Goal: Check status: Check status

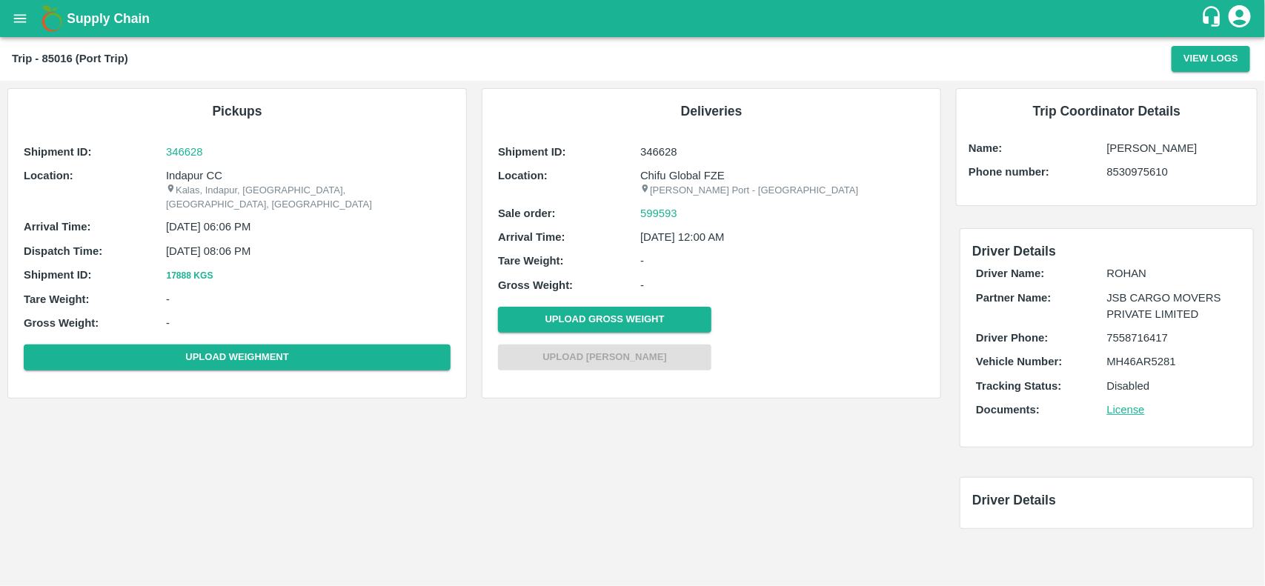
click at [200, 170] on p "Indapur CC" at bounding box center [308, 175] width 284 height 16
copy p "Indapur"
copy p "Indapur CC"
click at [200, 170] on p "Indapur CC" at bounding box center [308, 175] width 284 height 16
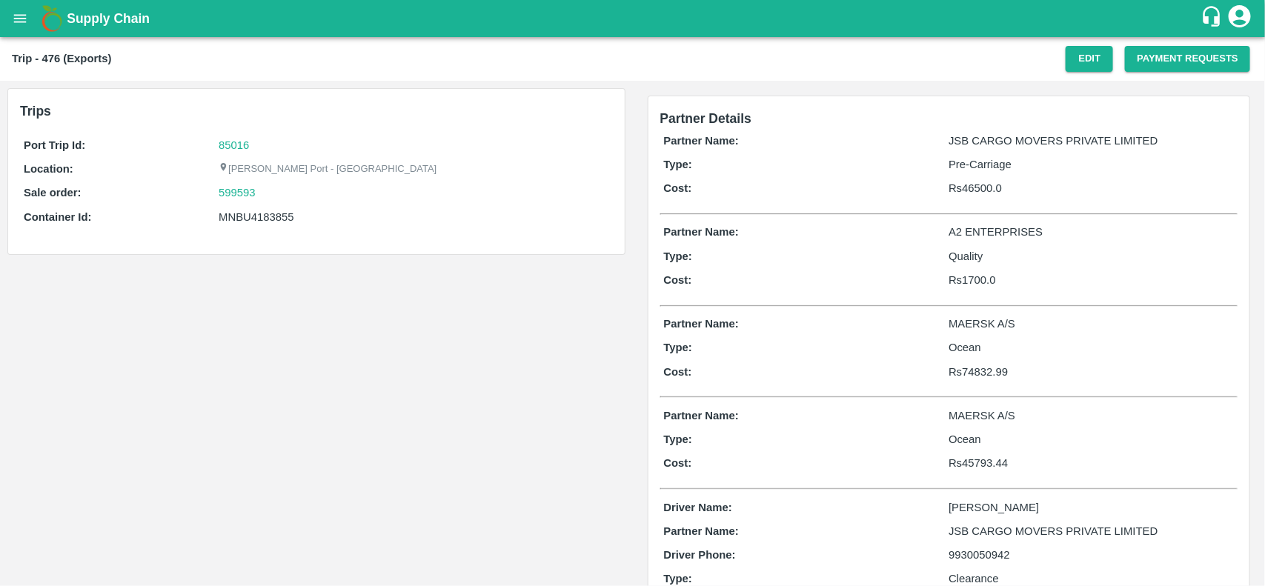
click at [289, 190] on div "599593" at bounding box center [414, 192] width 390 height 16
copy link "599593"
click at [242, 193] on link "599593" at bounding box center [237, 192] width 37 height 16
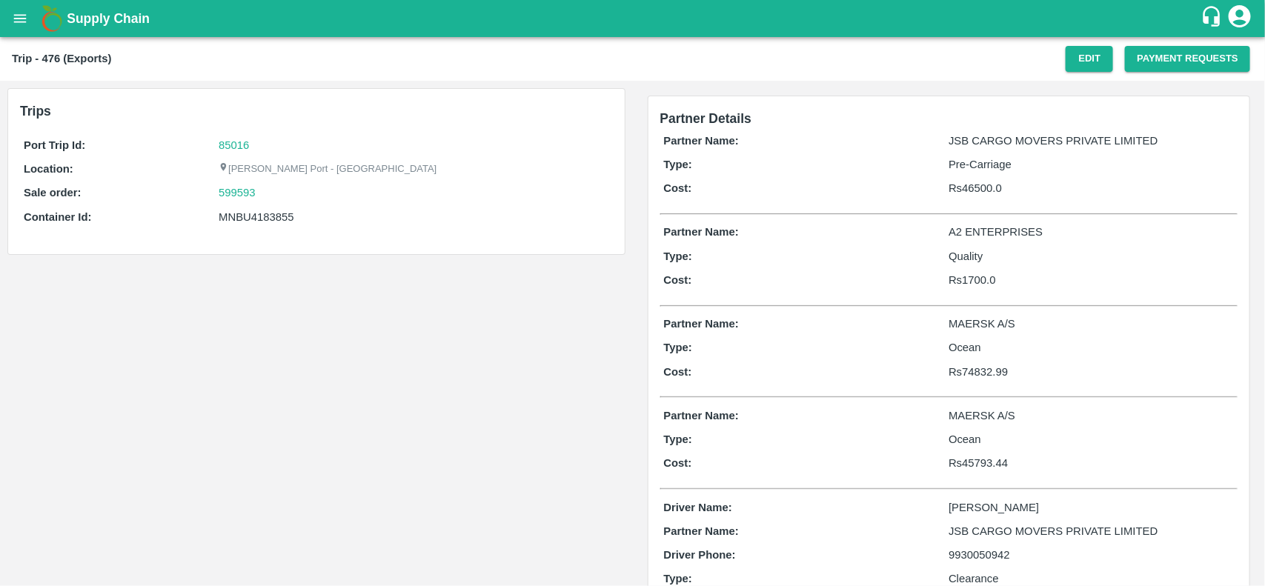
click at [260, 211] on div "MNBU4183855" at bounding box center [414, 217] width 390 height 16
copy div "MNBU4183855"
click at [260, 211] on div "MNBU4183855" at bounding box center [414, 217] width 390 height 16
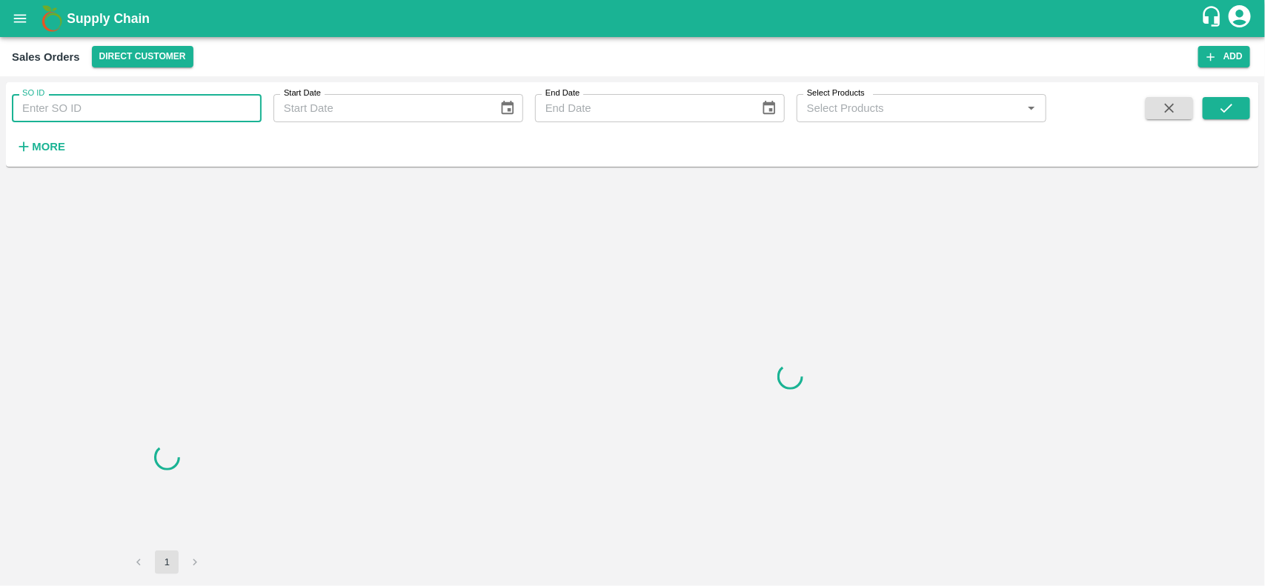
click at [132, 101] on input "SO ID" at bounding box center [137, 108] width 250 height 28
paste input "599593"
click at [132, 101] on input "SO ID" at bounding box center [137, 108] width 250 height 28
type input "599593"
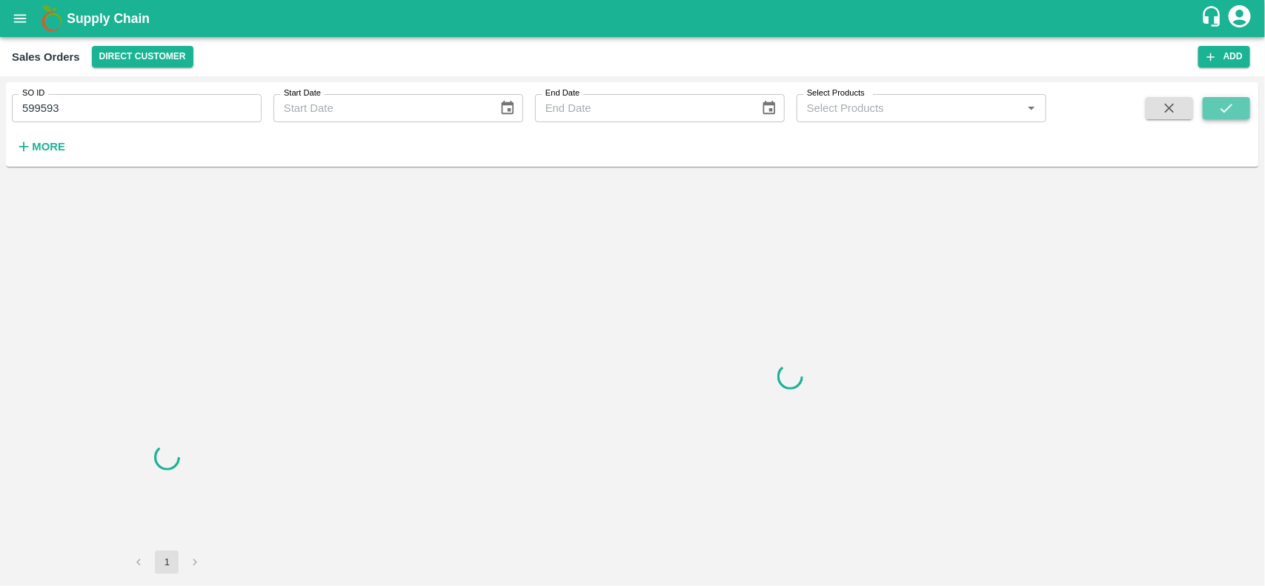
click at [1222, 111] on icon "submit" at bounding box center [1226, 108] width 16 height 16
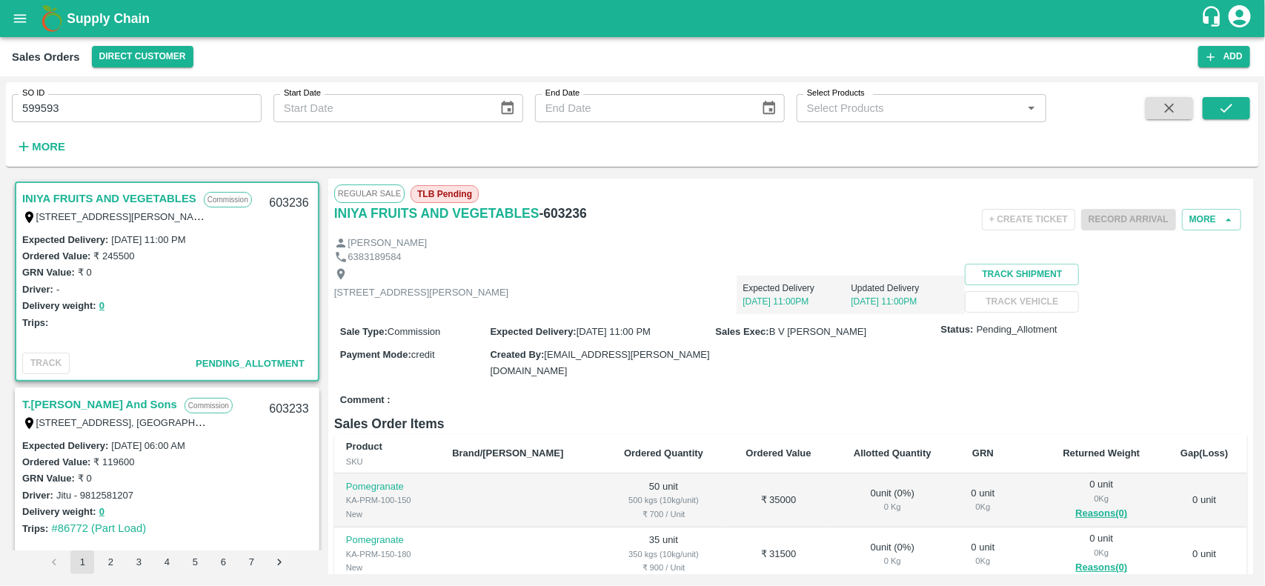
click at [98, 108] on input "599593" at bounding box center [137, 108] width 250 height 28
paste input "text"
type input "599593"
click at [1231, 98] on button "submit" at bounding box center [1225, 108] width 47 height 22
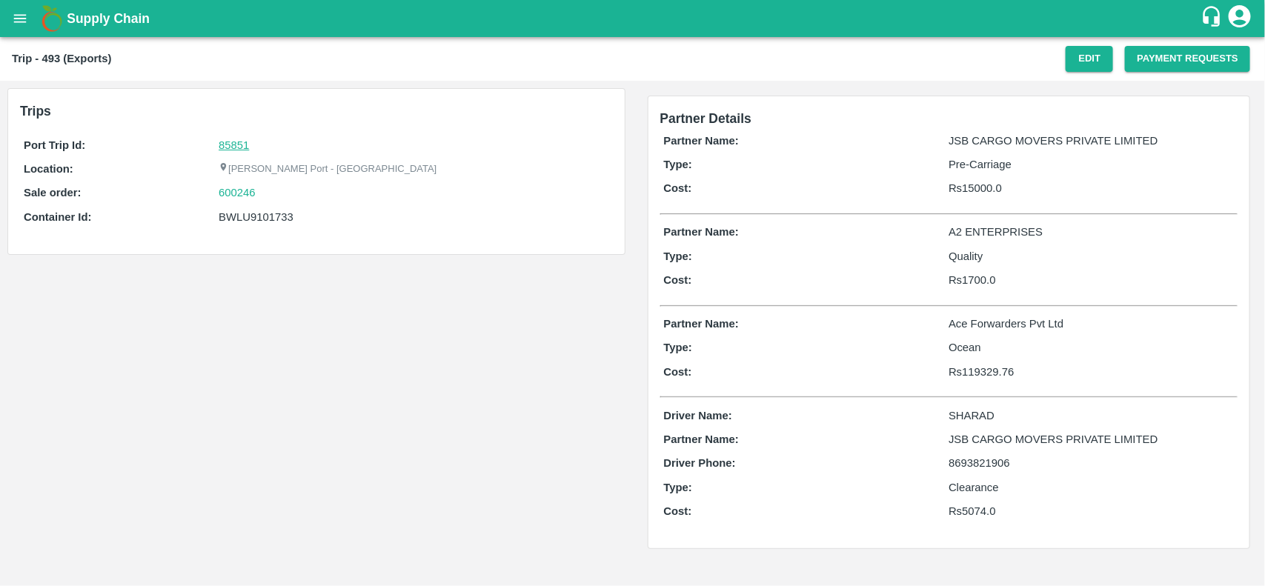
click at [223, 141] on link "85851" at bounding box center [234, 145] width 30 height 12
click at [267, 195] on div "600246" at bounding box center [414, 192] width 390 height 16
copy link "600246"
click at [267, 195] on div "600246" at bounding box center [414, 192] width 390 height 16
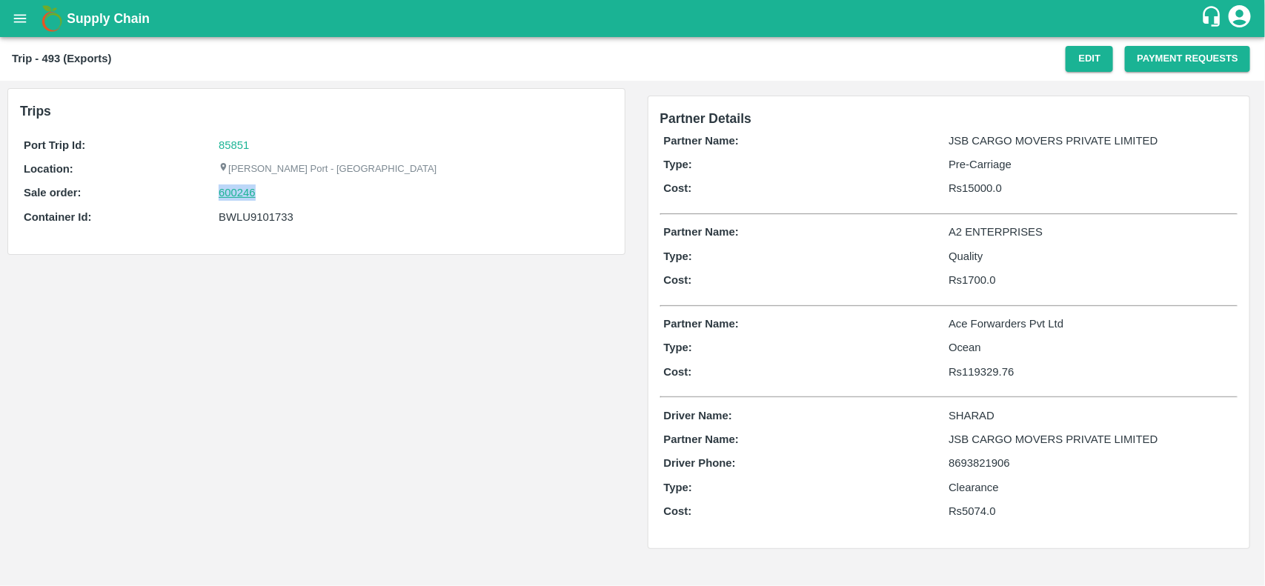
click at [243, 191] on link "600246" at bounding box center [237, 192] width 37 height 16
click at [242, 216] on div "BWLU9101733" at bounding box center [414, 217] width 390 height 16
copy div "BWLU9101733"
click at [242, 216] on div "BWLU9101733" at bounding box center [414, 217] width 390 height 16
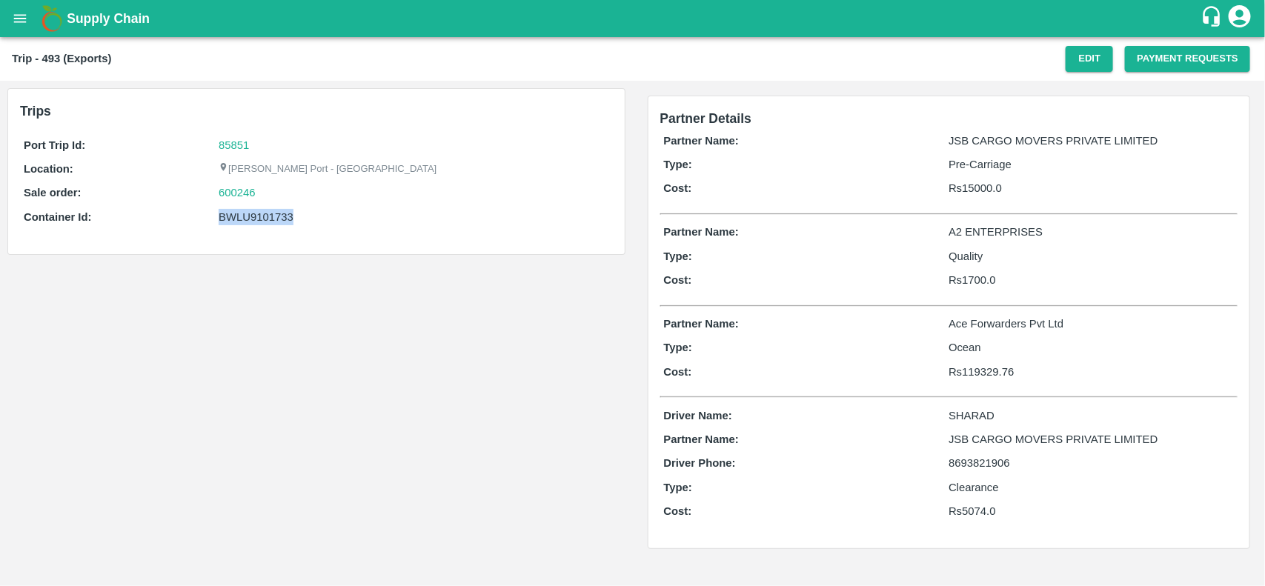
copy div "BWLU9101733"
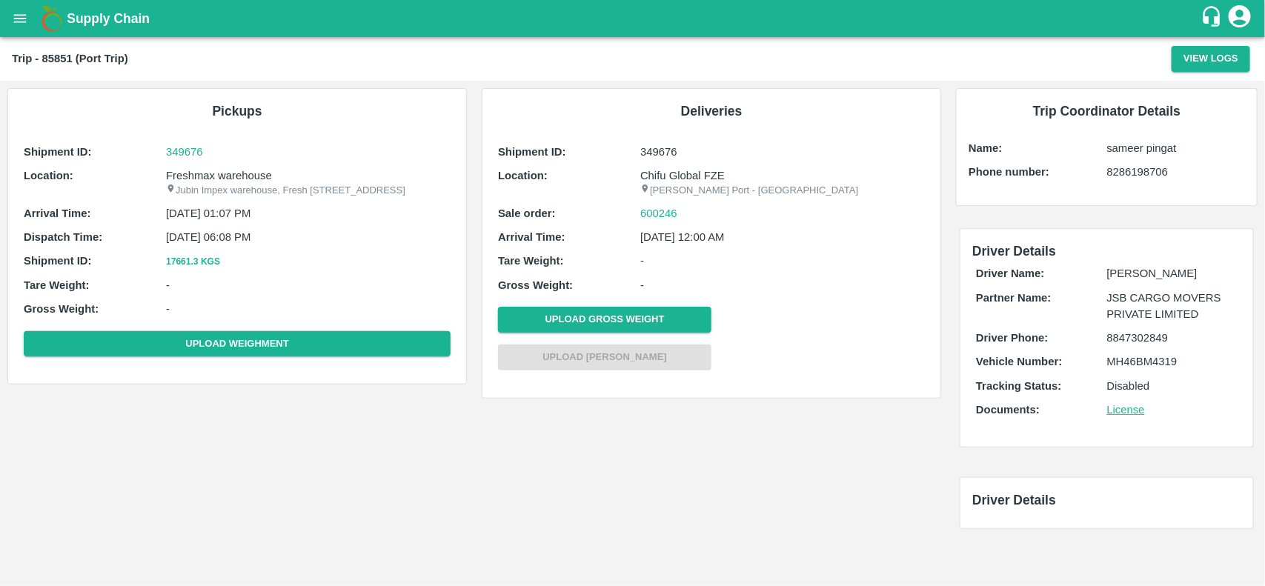
click at [228, 179] on p "Freshmax warehouse" at bounding box center [308, 175] width 284 height 16
copy p "warehouse"
copy p "Freshmax warehouse"
click at [228, 179] on p "Freshmax warehouse" at bounding box center [308, 175] width 284 height 16
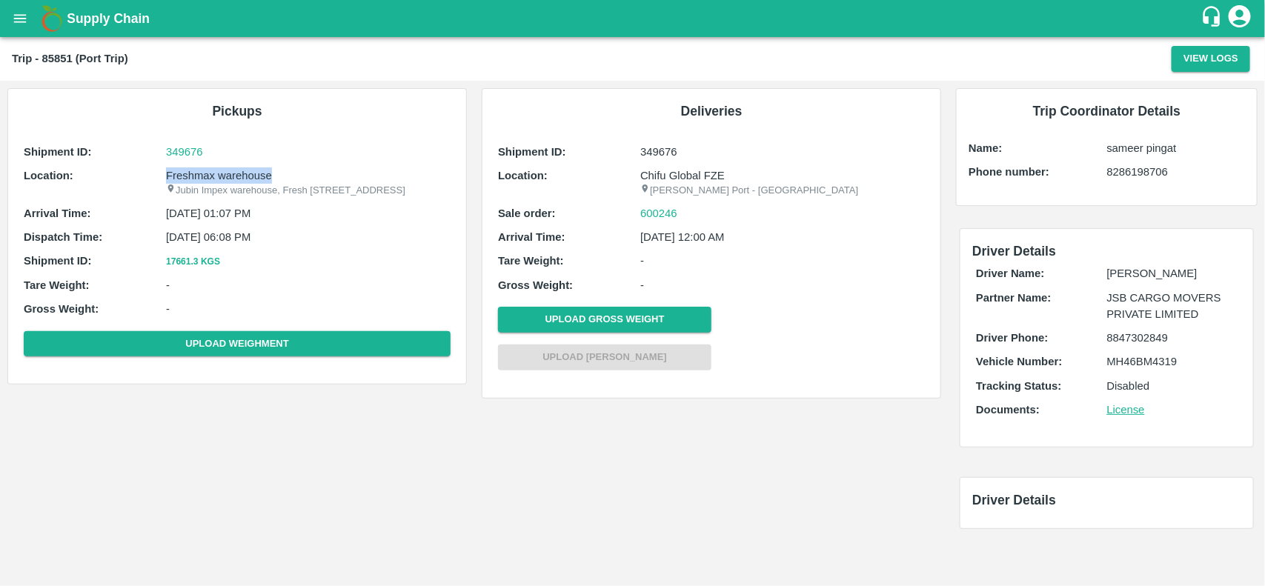
click at [223, 170] on p "Freshmax warehouse" at bounding box center [308, 175] width 284 height 16
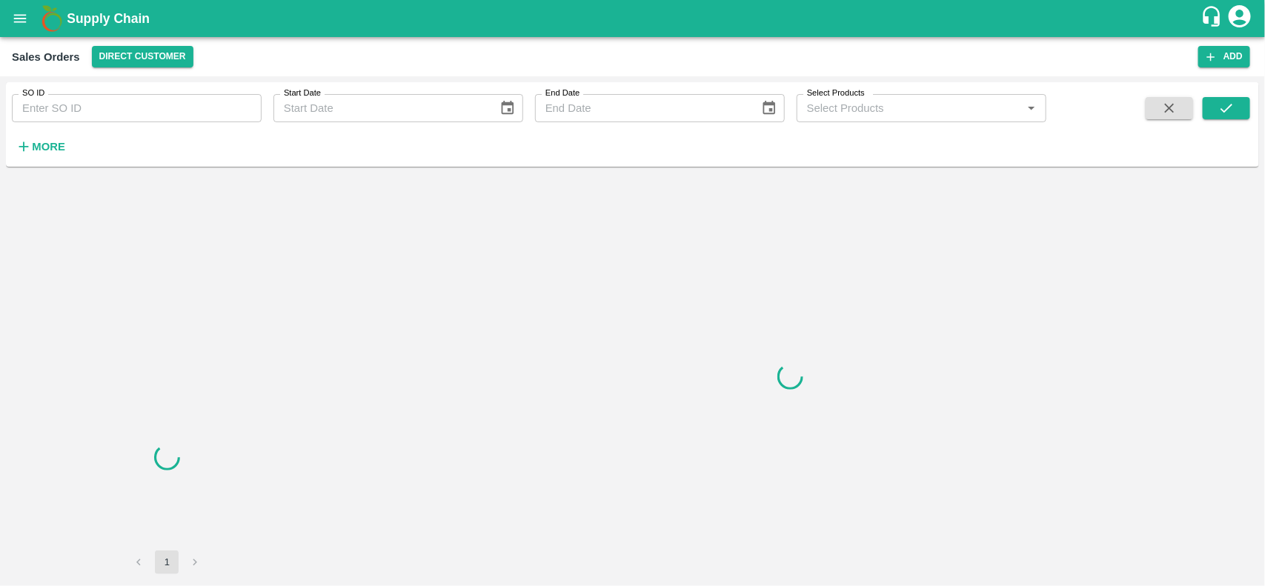
click at [160, 107] on input "SO ID" at bounding box center [137, 108] width 250 height 28
paste input "600246"
type input "600246"
click at [1225, 117] on button "submit" at bounding box center [1225, 108] width 47 height 22
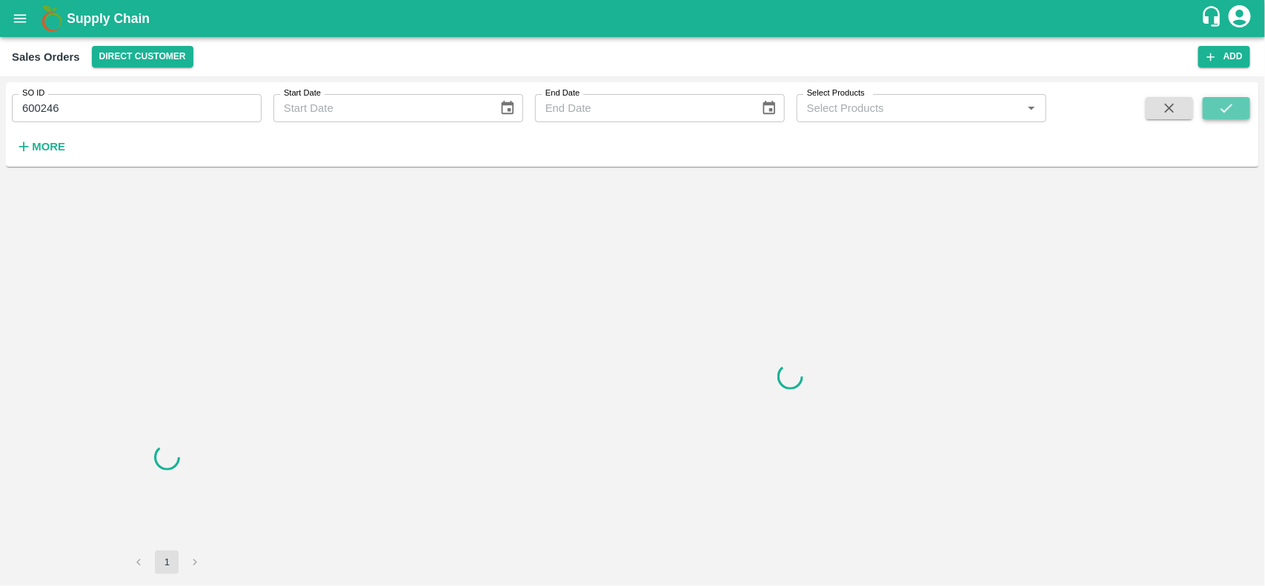
click at [1225, 117] on button "submit" at bounding box center [1225, 108] width 47 height 22
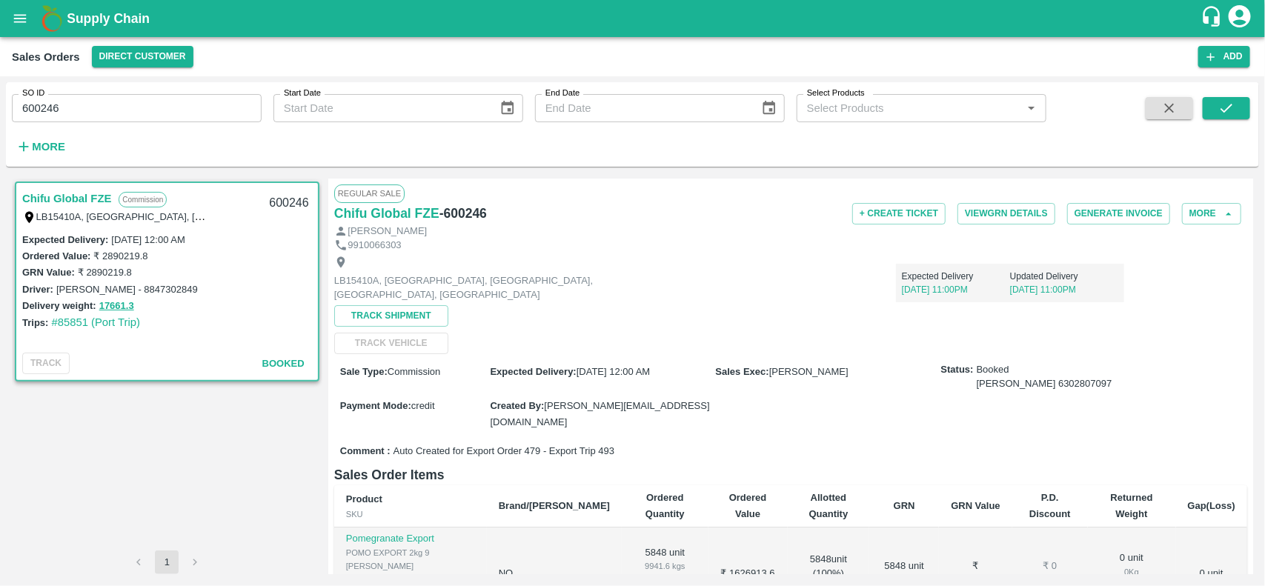
click at [179, 123] on div "SO ID 600246 SO ID Start Date Start Date End Date End Date Select Products Sele…" at bounding box center [523, 120] width 1046 height 77
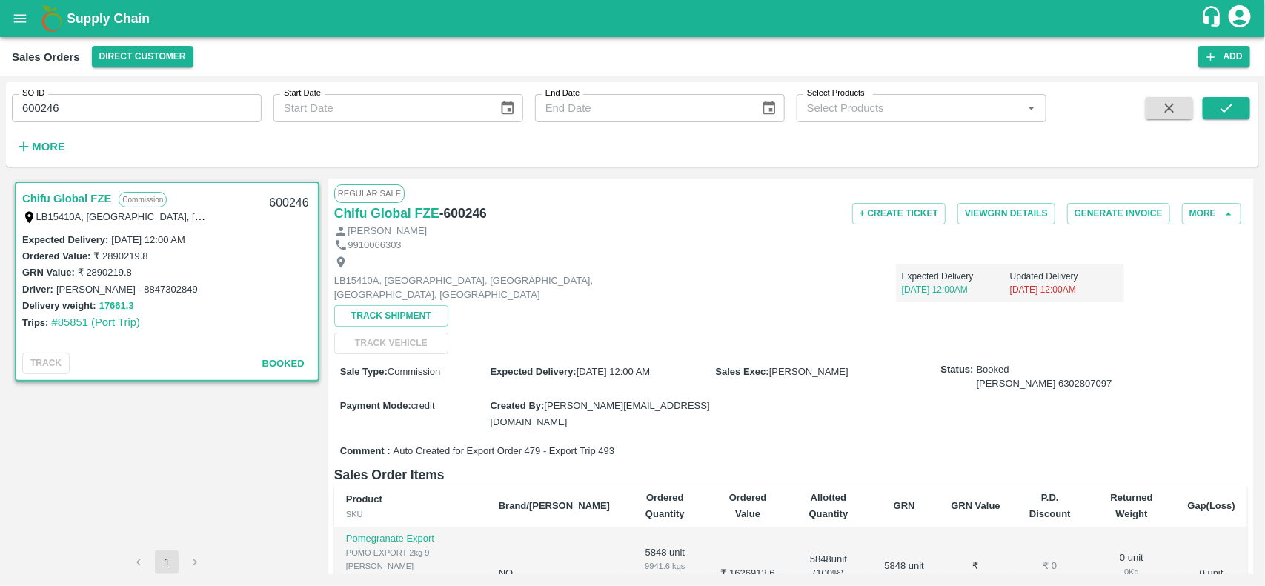
click at [179, 123] on div "SO ID 600246 SO ID Start Date Start Date End Date End Date Select Products Sele…" at bounding box center [523, 120] width 1046 height 77
click at [150, 104] on input "600246" at bounding box center [137, 108] width 250 height 28
paste input "text"
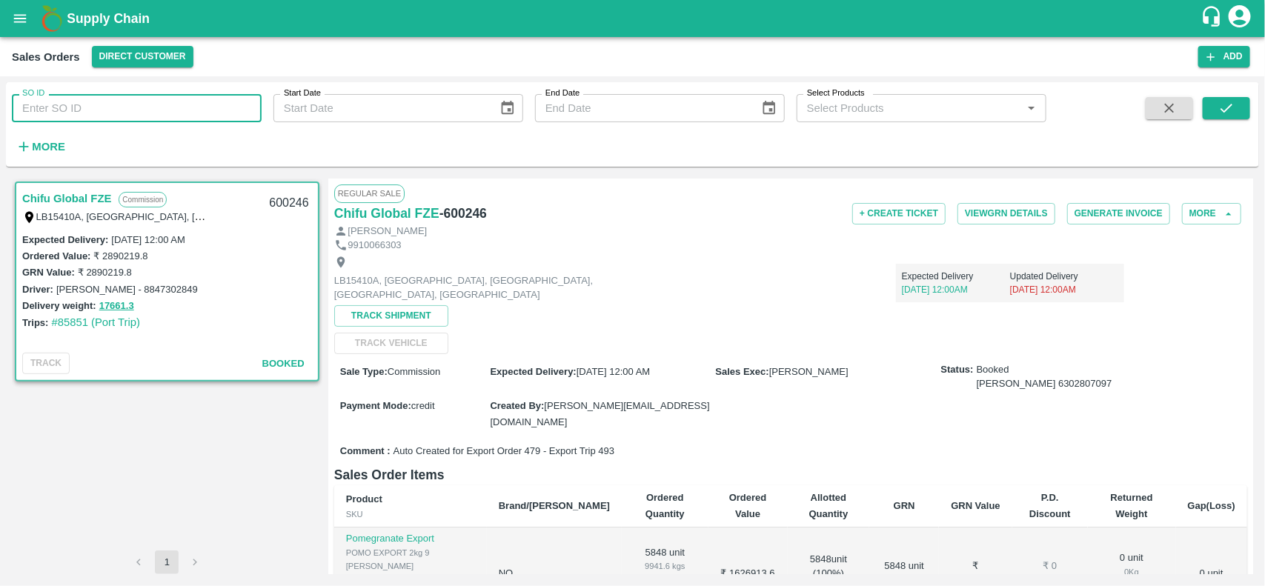
type input "600246"
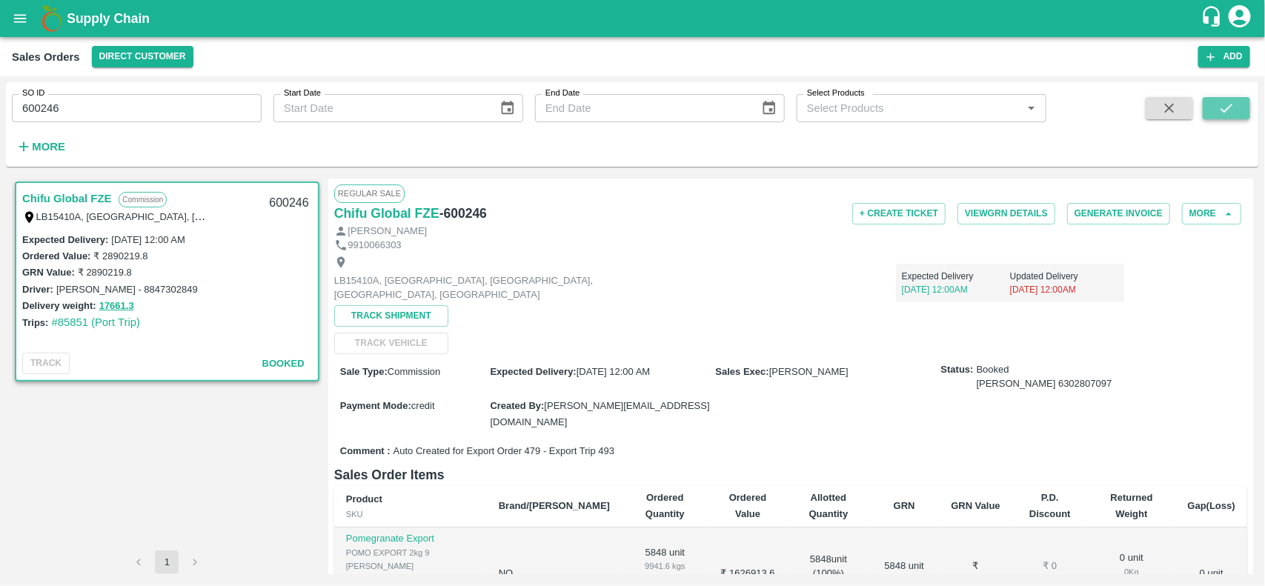
click at [1231, 111] on icon "submit" at bounding box center [1226, 108] width 16 height 16
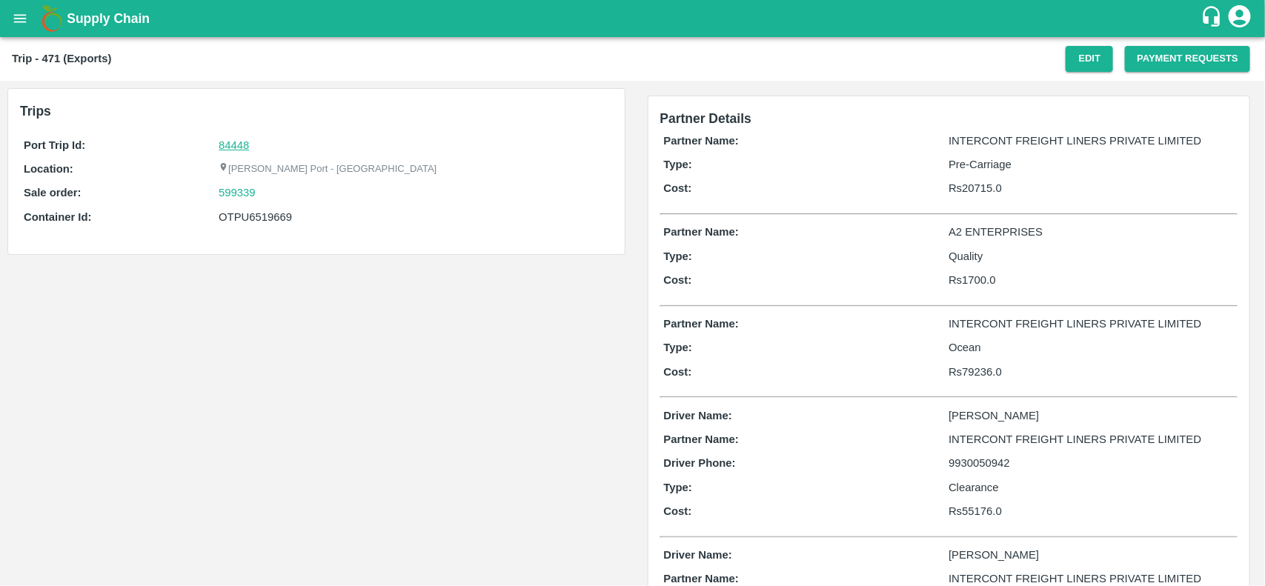
click at [239, 148] on link "84448" at bounding box center [234, 145] width 30 height 12
click at [275, 193] on div "599339" at bounding box center [414, 192] width 390 height 16
copy link "599339"
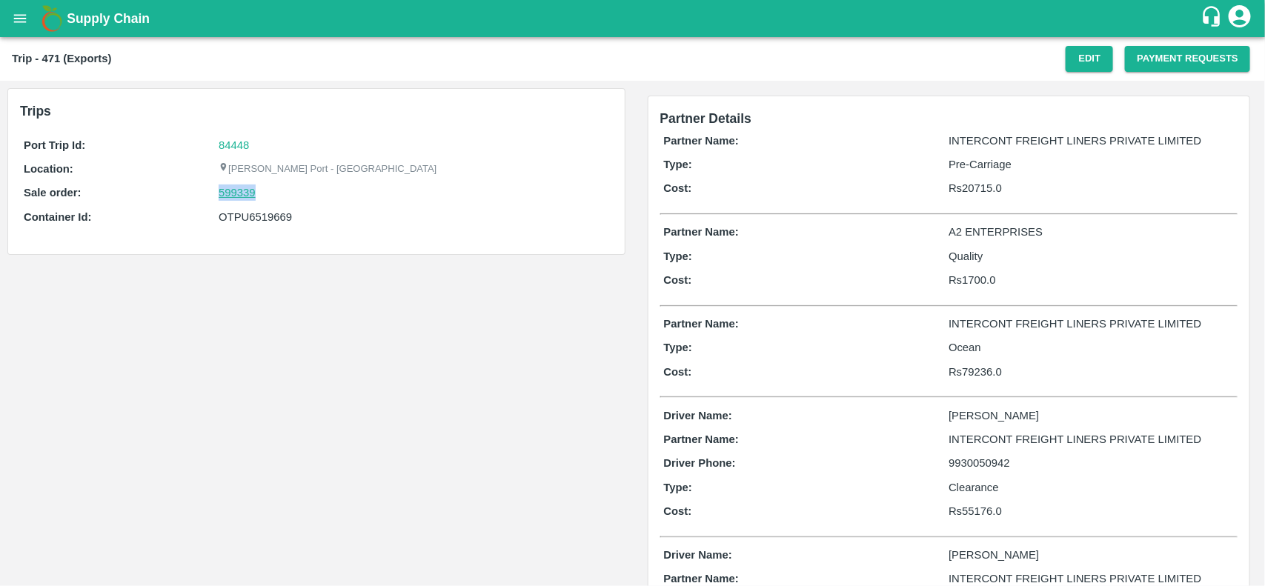
click at [250, 193] on link "599339" at bounding box center [237, 192] width 37 height 16
click at [263, 219] on div "OTPU6519669" at bounding box center [414, 217] width 390 height 16
copy div "OTPU6519669"
click at [263, 219] on div "OTPU6519669" at bounding box center [414, 217] width 390 height 16
click at [250, 219] on div "OTPU6519669" at bounding box center [414, 217] width 390 height 16
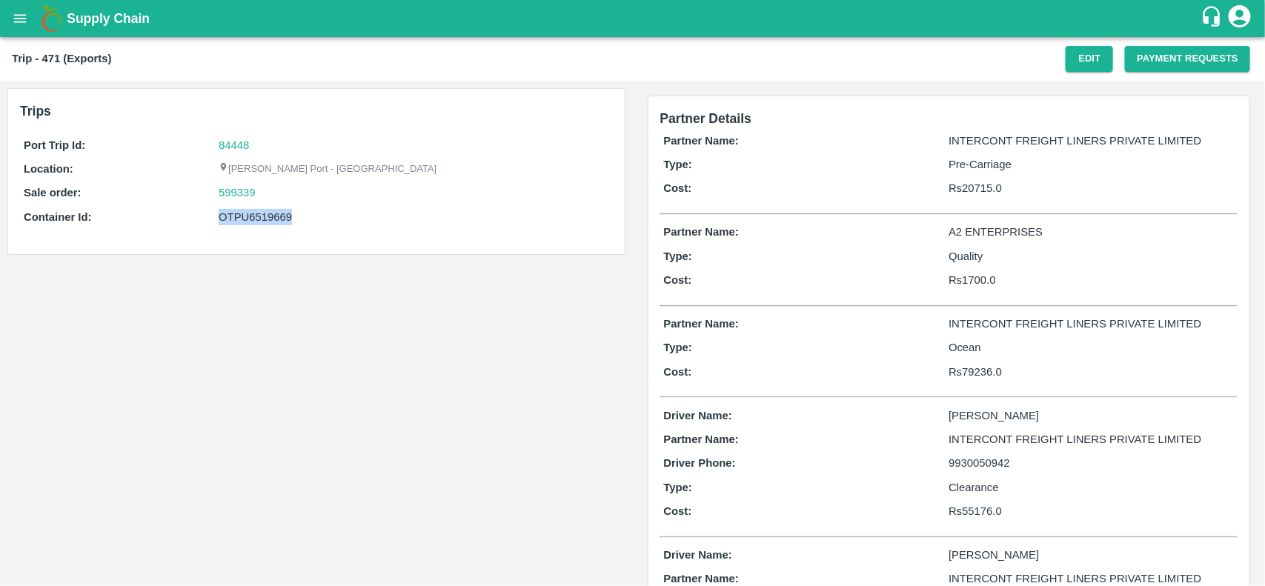
click at [250, 219] on div "OTPU6519669" at bounding box center [414, 217] width 390 height 16
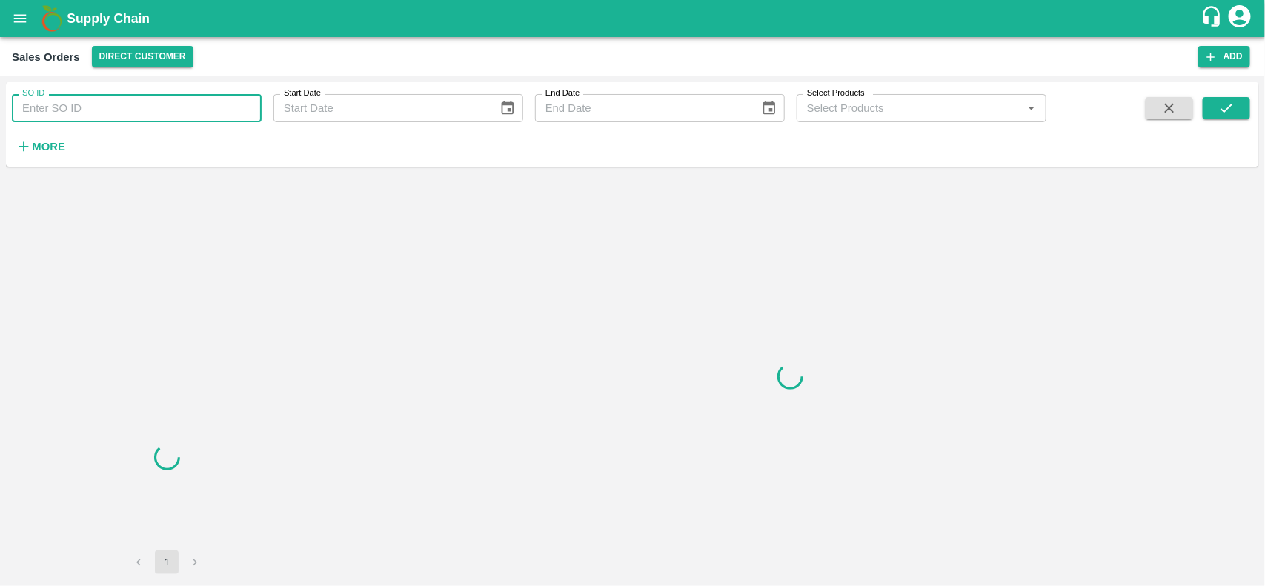
click at [94, 113] on input "SO ID" at bounding box center [137, 108] width 250 height 28
paste input "599339"
click at [94, 113] on input "599339" at bounding box center [137, 108] width 250 height 28
type input "599339"
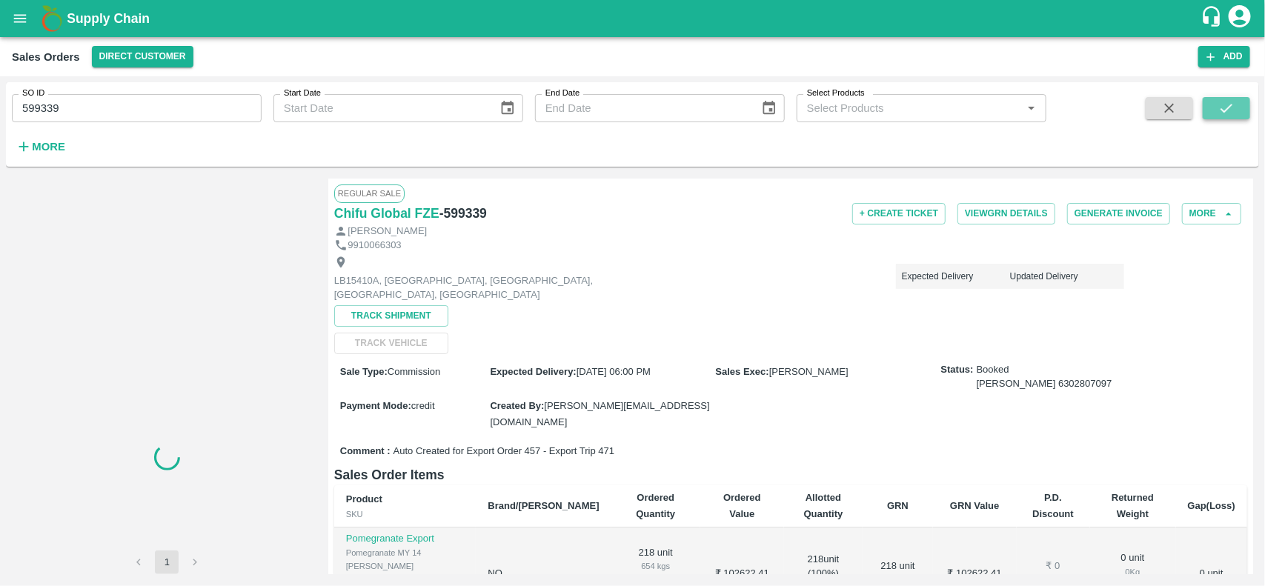
click at [1232, 99] on button "submit" at bounding box center [1225, 108] width 47 height 22
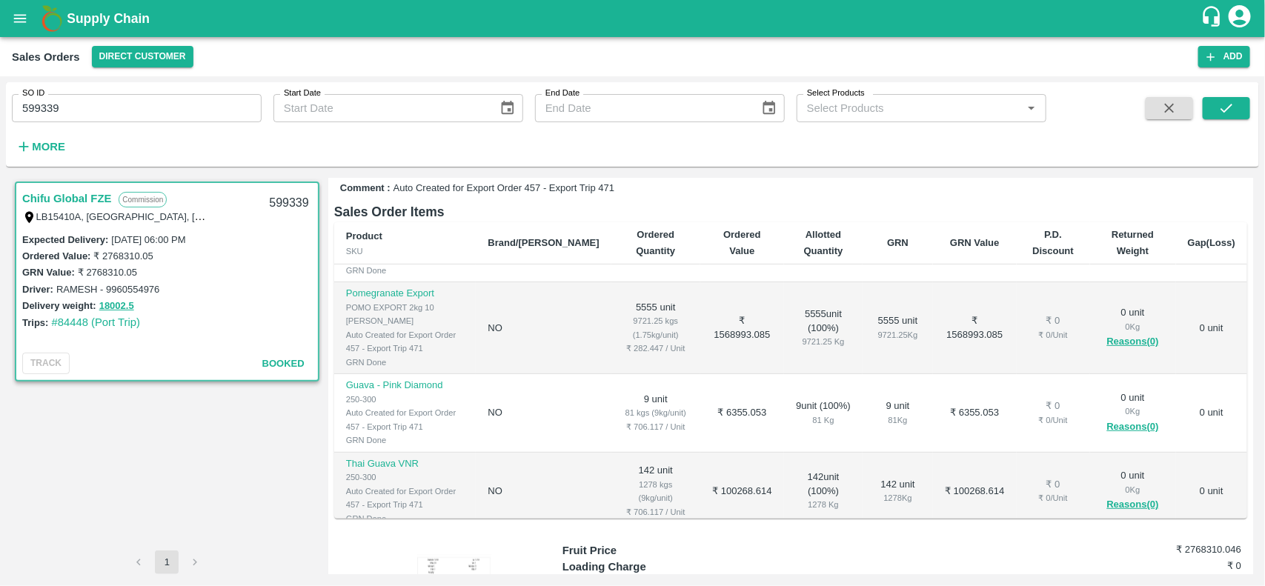
scroll to position [321, 0]
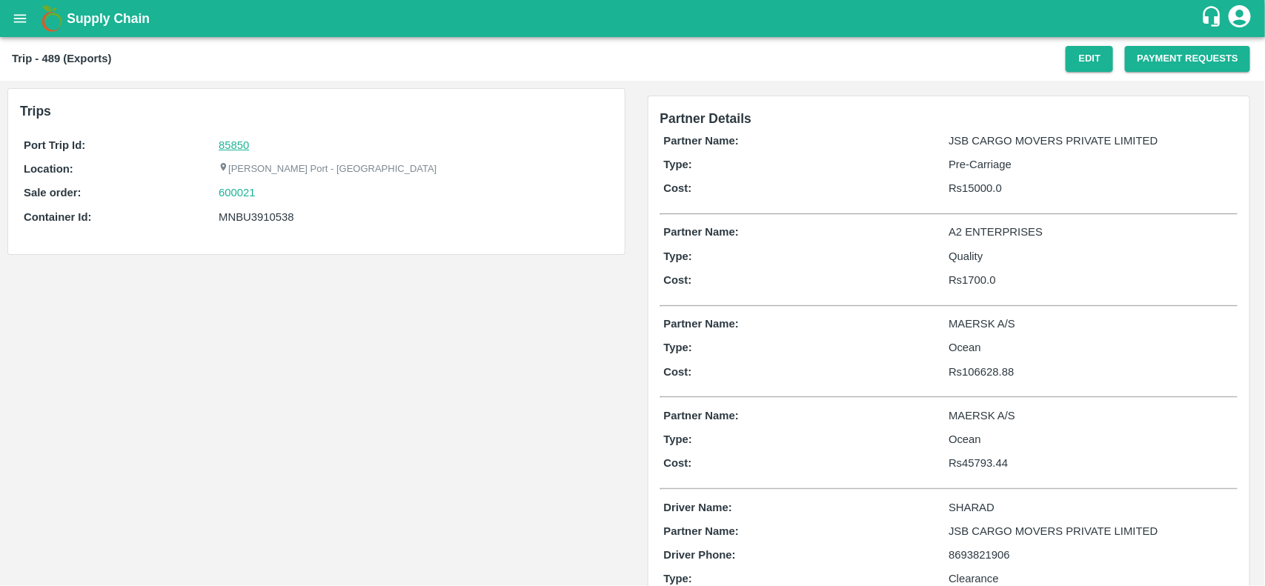
click at [235, 144] on link "85850" at bounding box center [234, 145] width 30 height 12
click at [285, 198] on div "600021" at bounding box center [414, 192] width 390 height 16
copy link "600021"
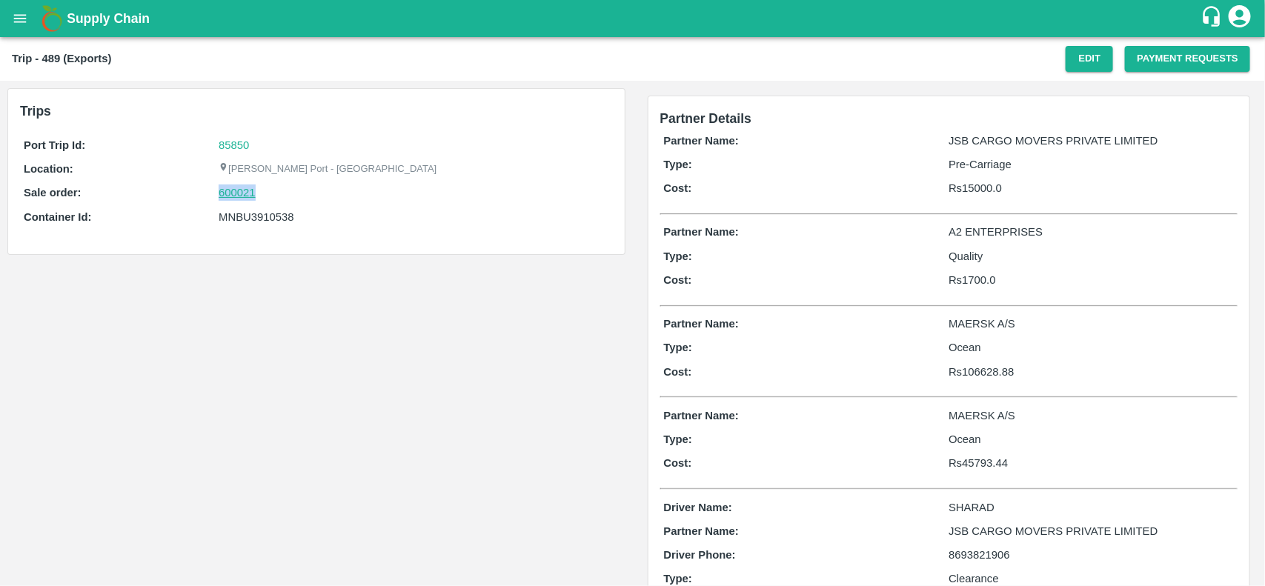
click at [241, 191] on link "600021" at bounding box center [237, 192] width 37 height 16
click at [272, 210] on div "MNBU3910538" at bounding box center [414, 217] width 390 height 16
copy div "MNBU3910538"
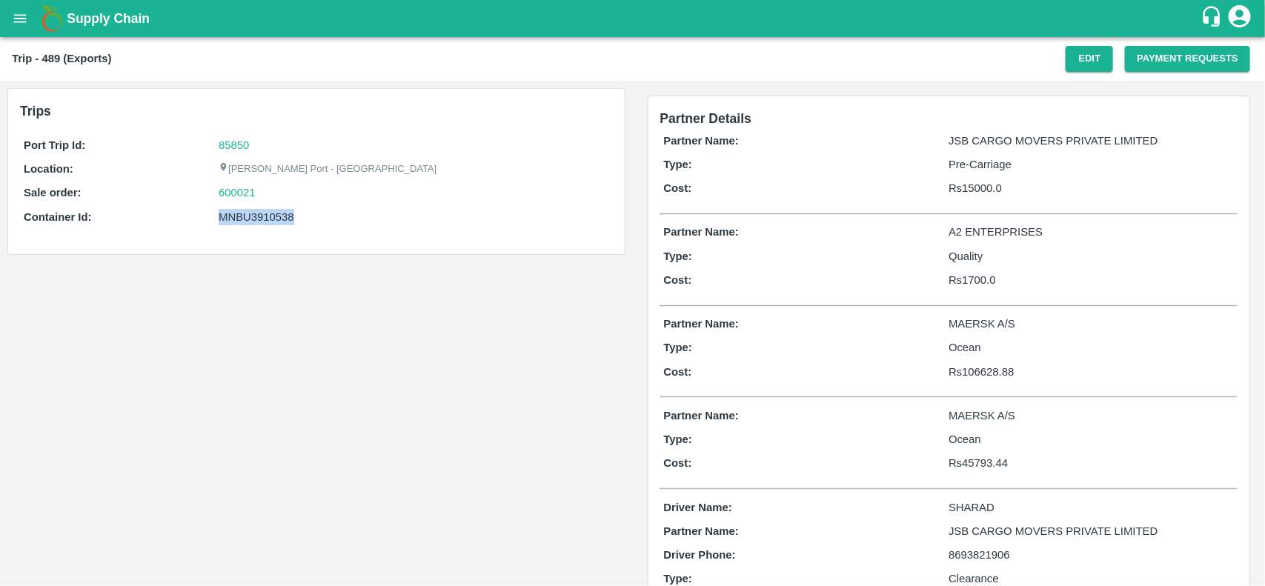
click at [272, 210] on div "MNBU3910538" at bounding box center [414, 217] width 390 height 16
click at [250, 212] on div "MNBU3910538" at bounding box center [414, 217] width 390 height 16
click at [232, 213] on div "MNBU3910538" at bounding box center [414, 217] width 390 height 16
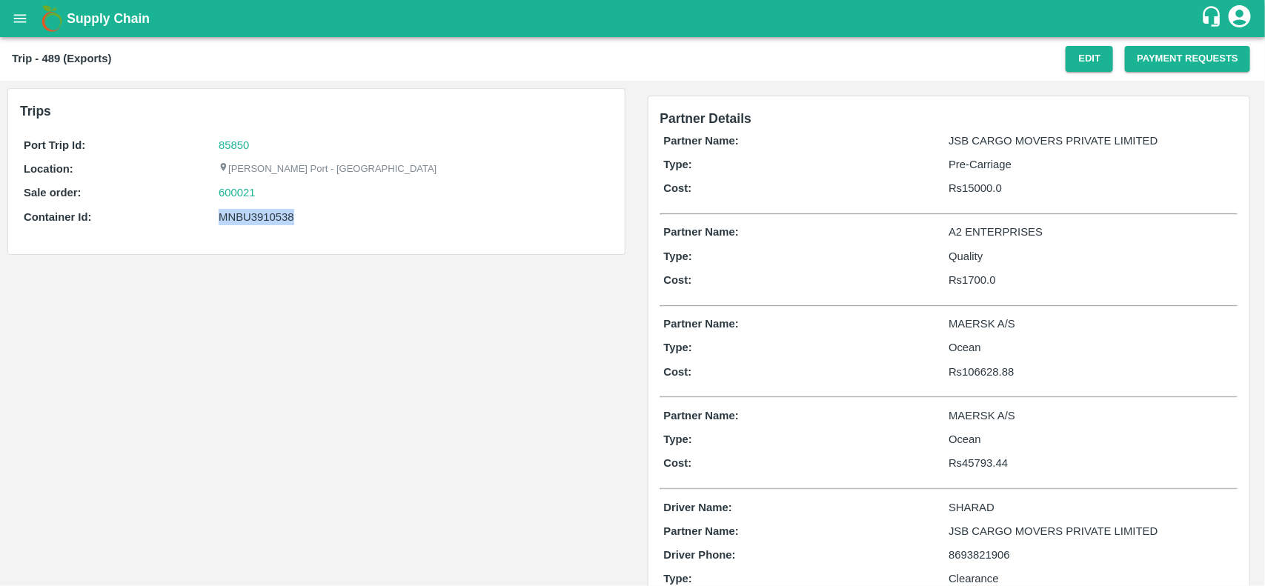
click at [232, 213] on div "MNBU3910538" at bounding box center [414, 217] width 390 height 16
click at [222, 141] on link "85850" at bounding box center [234, 145] width 30 height 12
click at [244, 213] on div "MNBU3910538" at bounding box center [414, 217] width 390 height 16
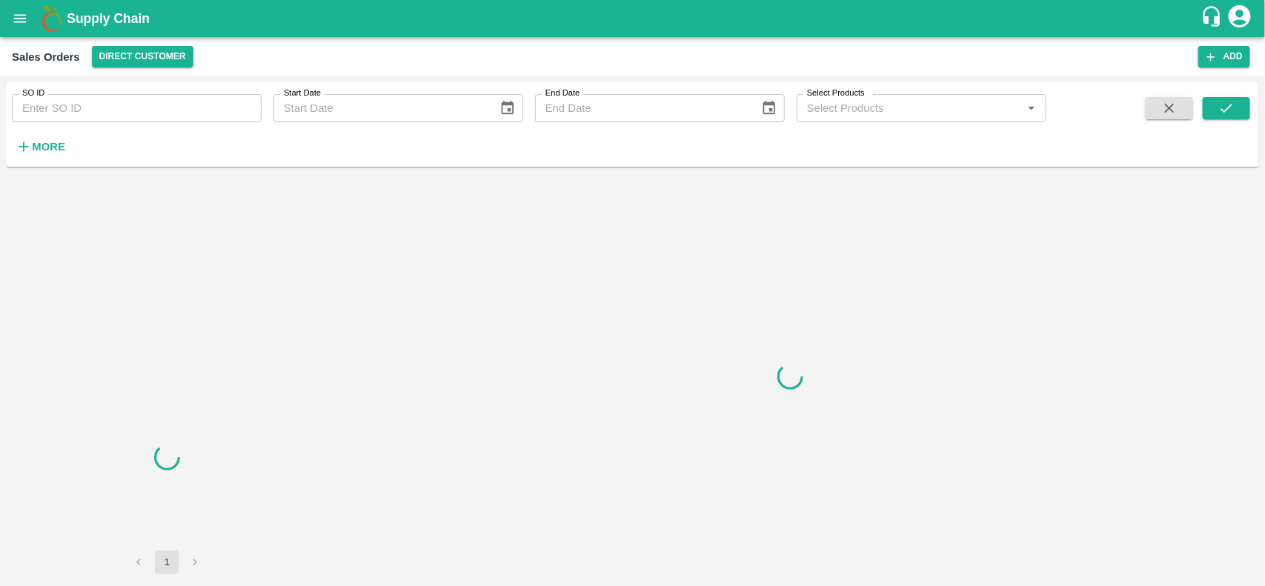
click at [108, 104] on input "SO ID" at bounding box center [137, 108] width 250 height 28
paste input "600021"
click at [108, 104] on input "SO ID" at bounding box center [137, 108] width 250 height 28
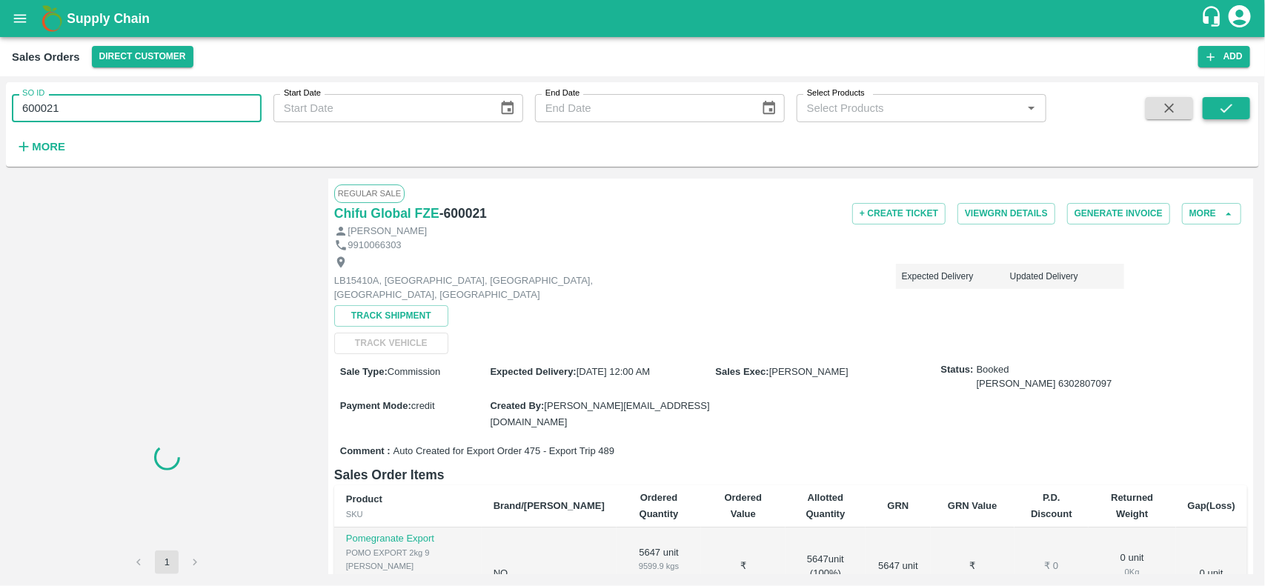
type input "600021"
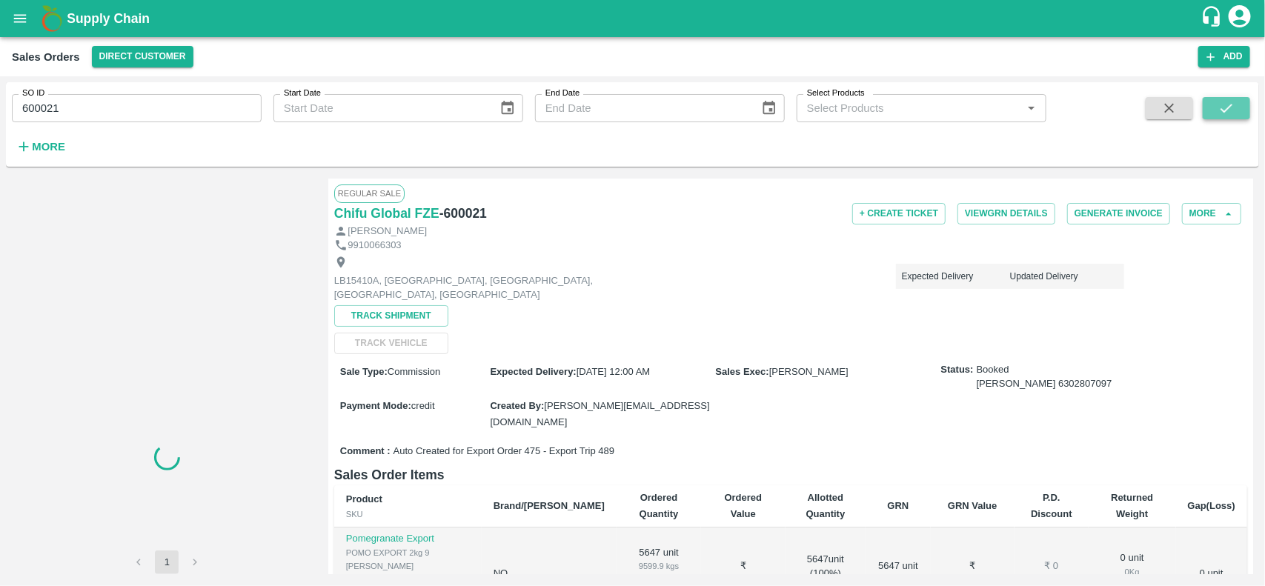
click at [1219, 104] on icon "submit" at bounding box center [1226, 108] width 16 height 16
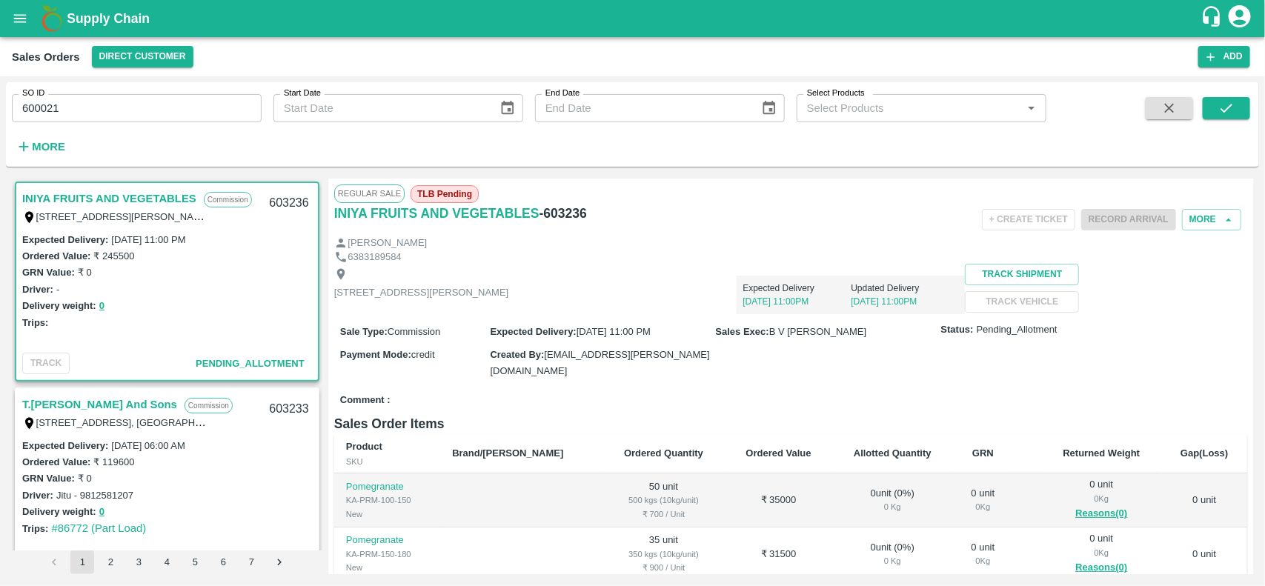
click at [127, 116] on input "600021" at bounding box center [137, 108] width 250 height 28
type input "600021"
paste input "text"
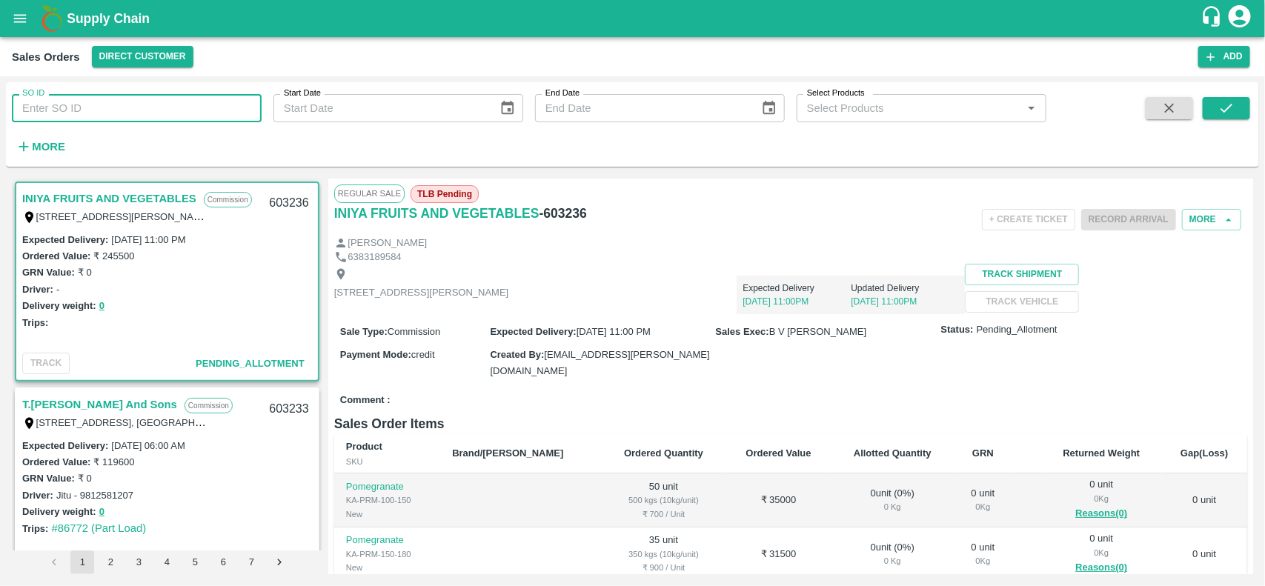
type input "600021"
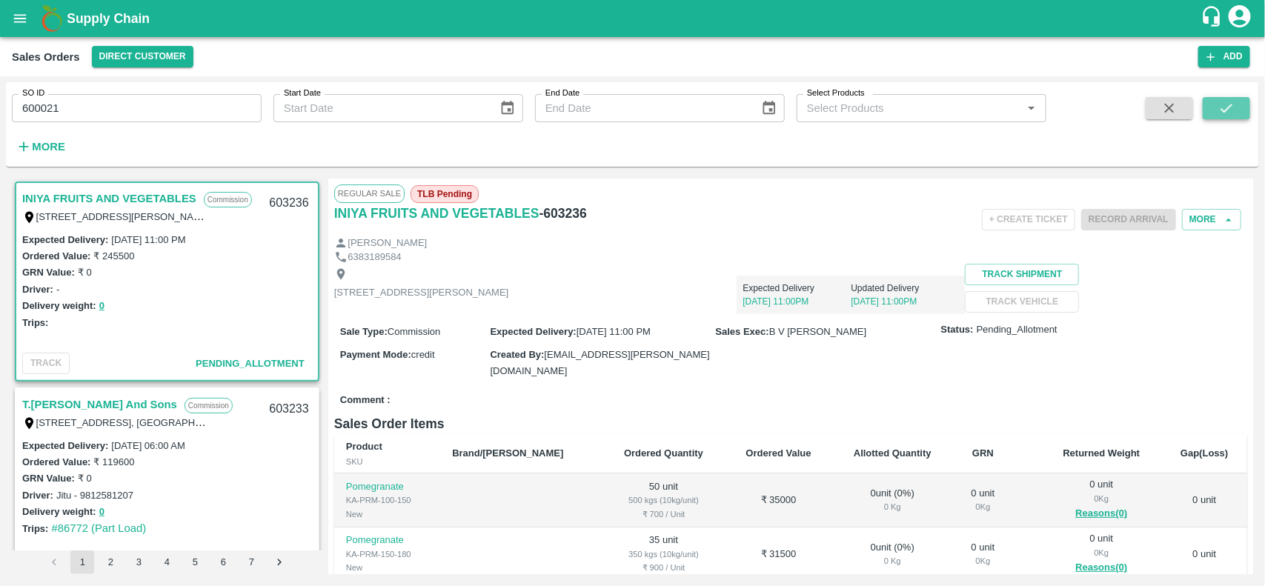
click at [1219, 113] on icon "submit" at bounding box center [1226, 108] width 16 height 16
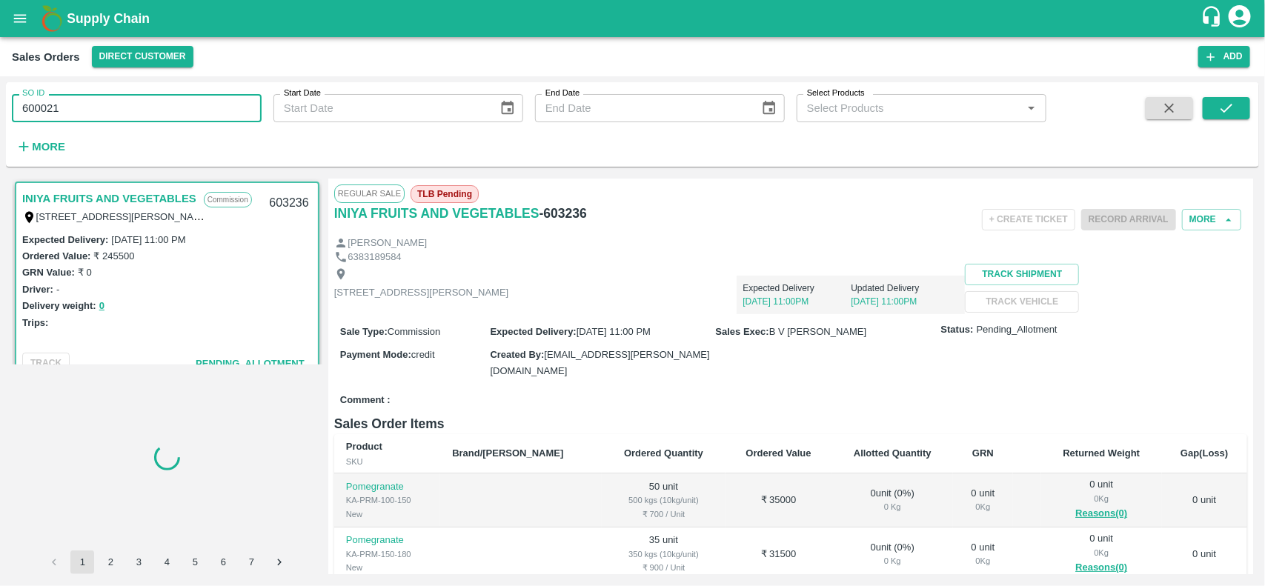
click at [82, 113] on input "600021" at bounding box center [137, 108] width 250 height 28
click at [82, 113] on input "SO ID" at bounding box center [137, 108] width 250 height 28
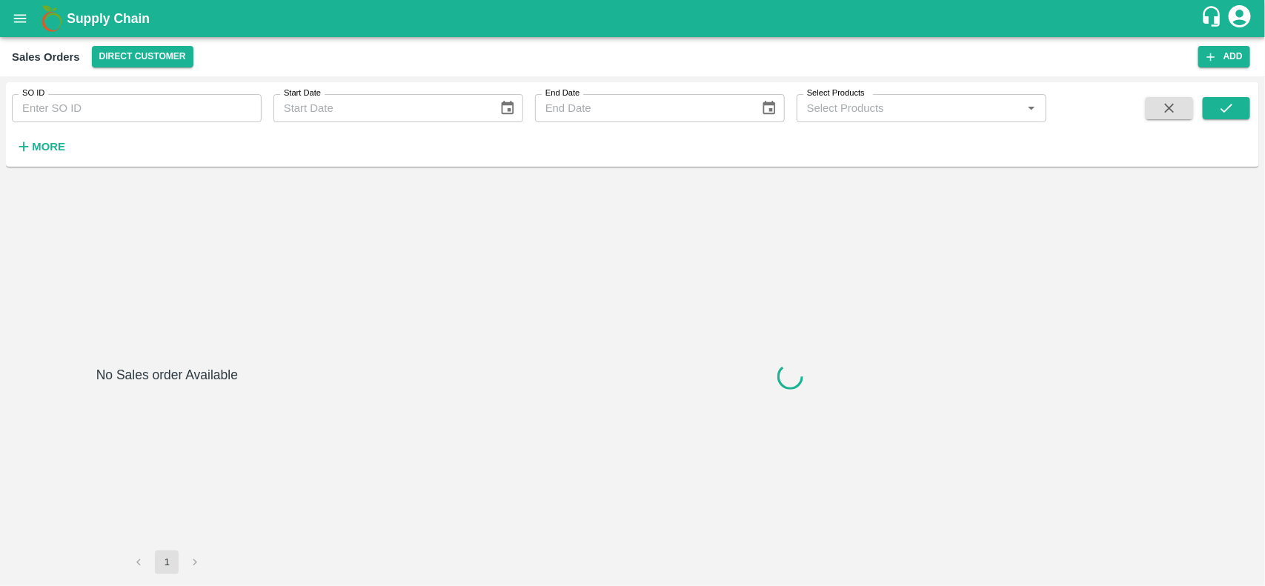
type input "600021"
click at [101, 109] on input "600021" at bounding box center [137, 108] width 250 height 28
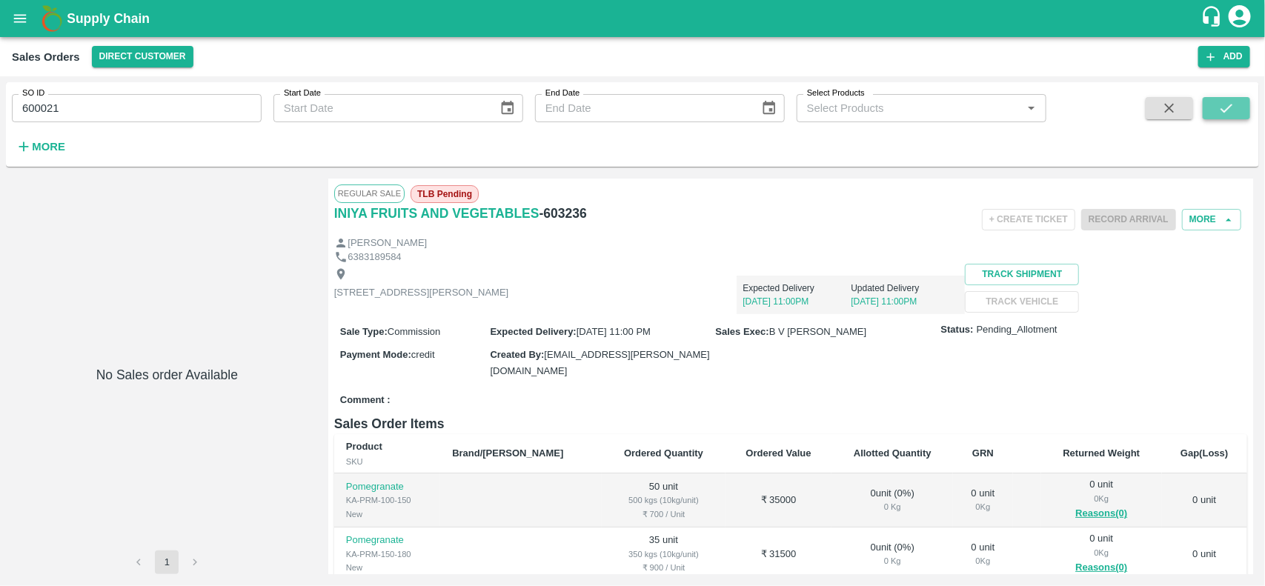
click at [1234, 116] on button "submit" at bounding box center [1225, 108] width 47 height 22
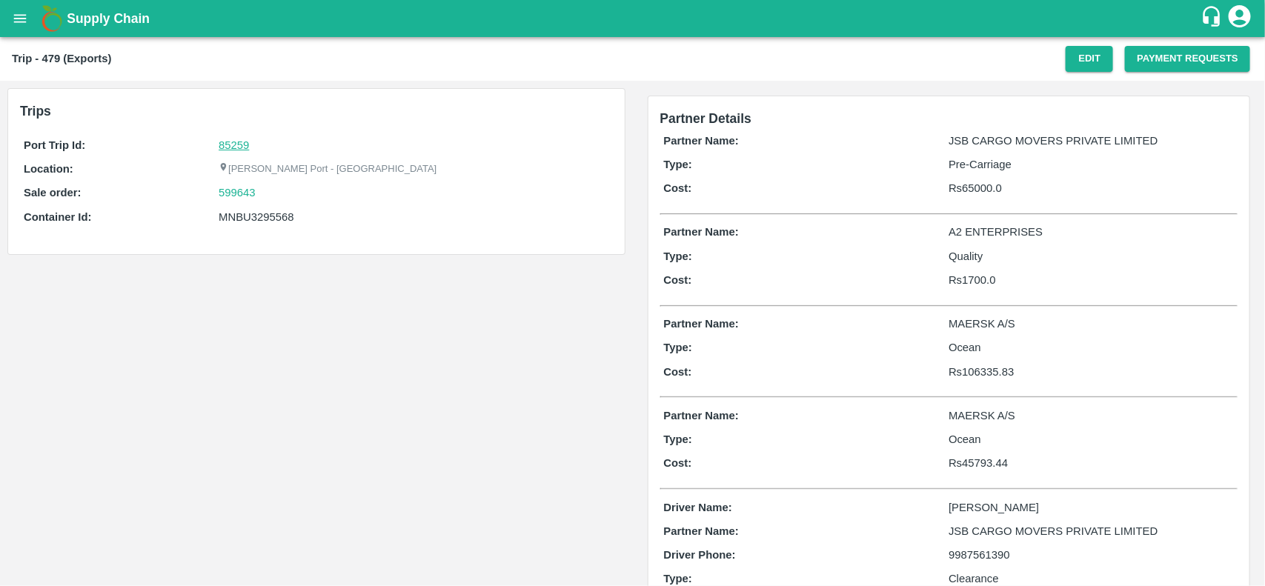
click at [242, 139] on link "85259" at bounding box center [234, 145] width 30 height 12
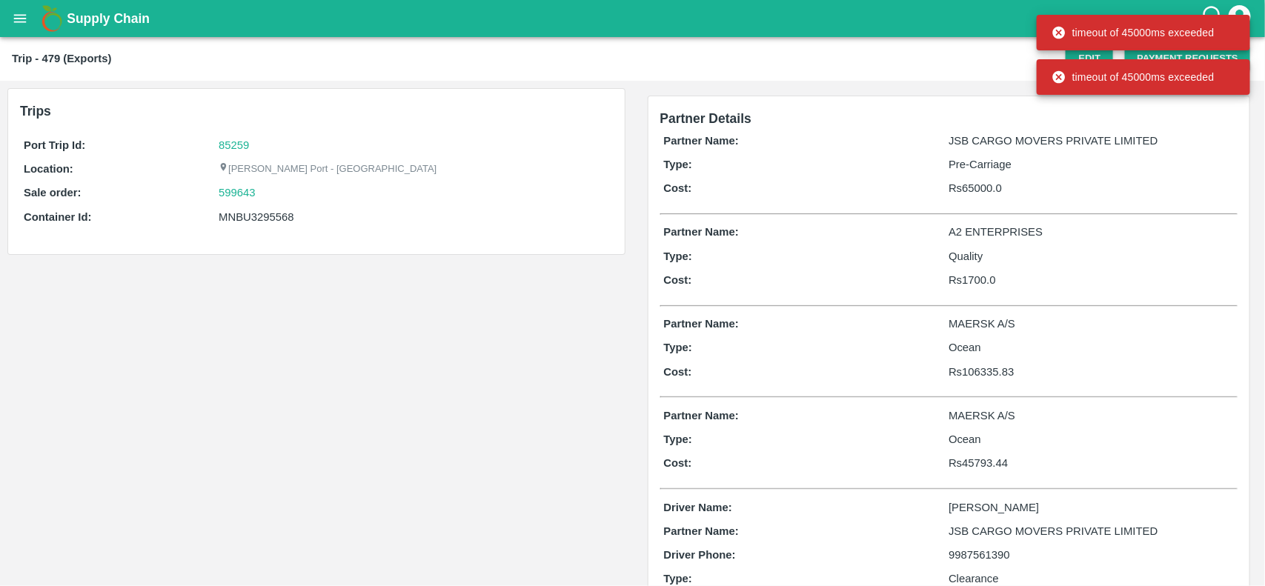
click at [204, 207] on div "Port Trip Id: 85259 Location: Jawaharlal Nehru Port - Nhava Sheva Sale order: 5…" at bounding box center [316, 184] width 593 height 103
click at [456, 189] on div "599643" at bounding box center [414, 192] width 390 height 16
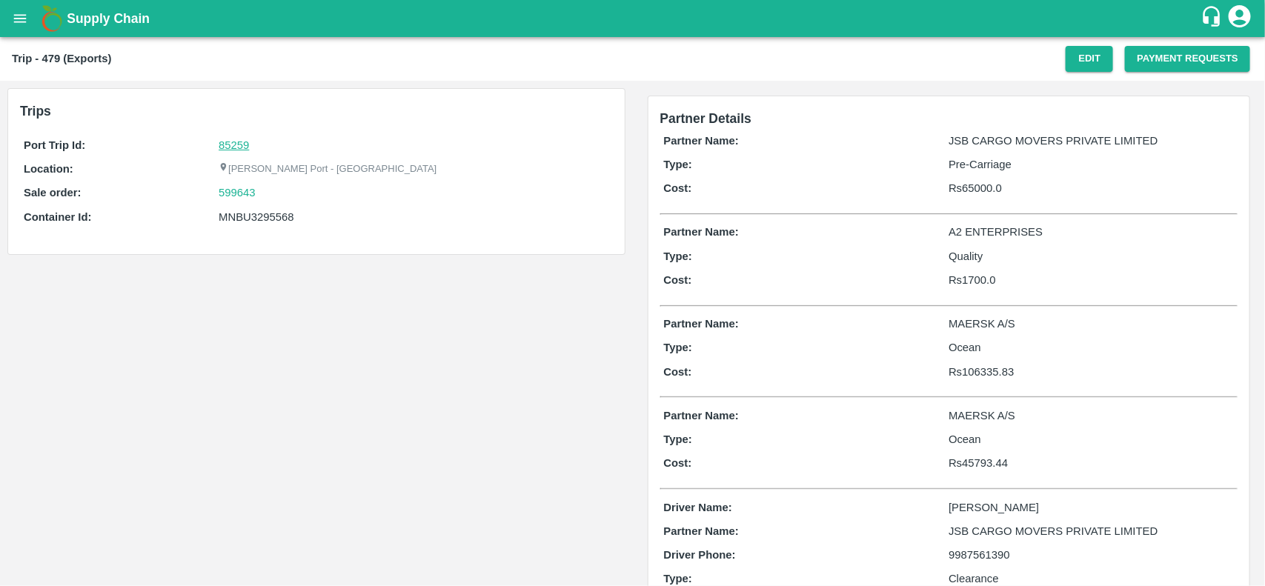
click at [234, 143] on link "85259" at bounding box center [234, 145] width 30 height 12
click at [278, 199] on div "599643" at bounding box center [414, 192] width 390 height 16
copy link
click at [278, 199] on div "599643" at bounding box center [414, 192] width 390 height 16
copy link "599643"
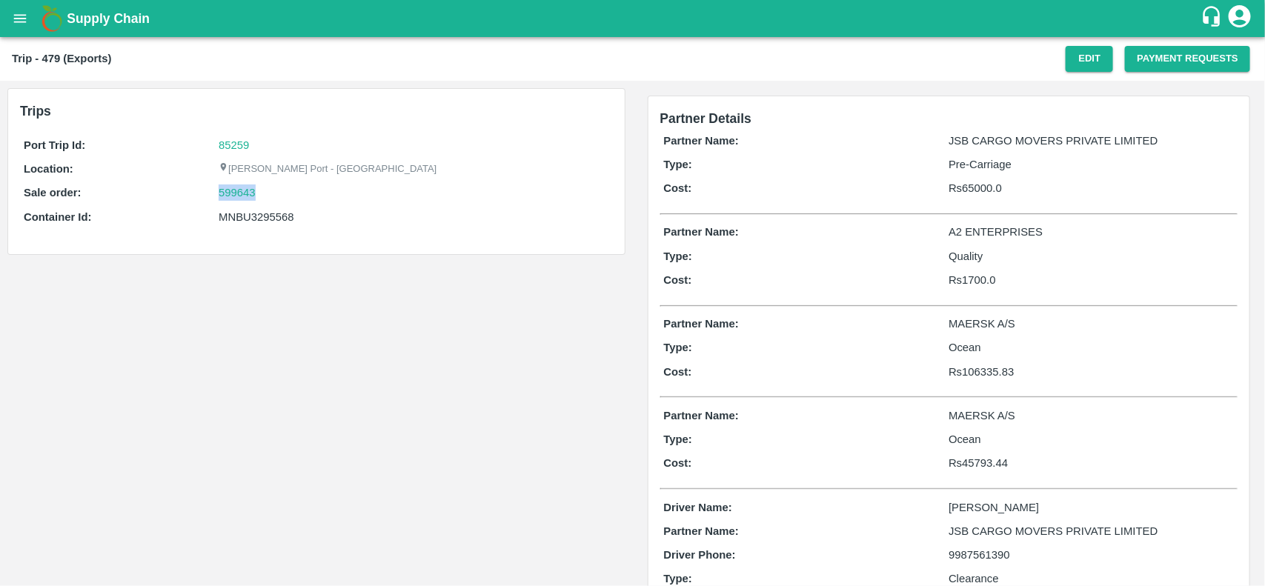
click at [278, 199] on div "599643" at bounding box center [414, 192] width 390 height 16
click at [246, 197] on link "599643" at bounding box center [237, 192] width 37 height 16
click at [253, 227] on div "Port Trip Id: 85259 Location: Jawaharlal Nehru Port - Nhava Sheva Sale order: 5…" at bounding box center [316, 184] width 593 height 103
copy div "MNBU3295568"
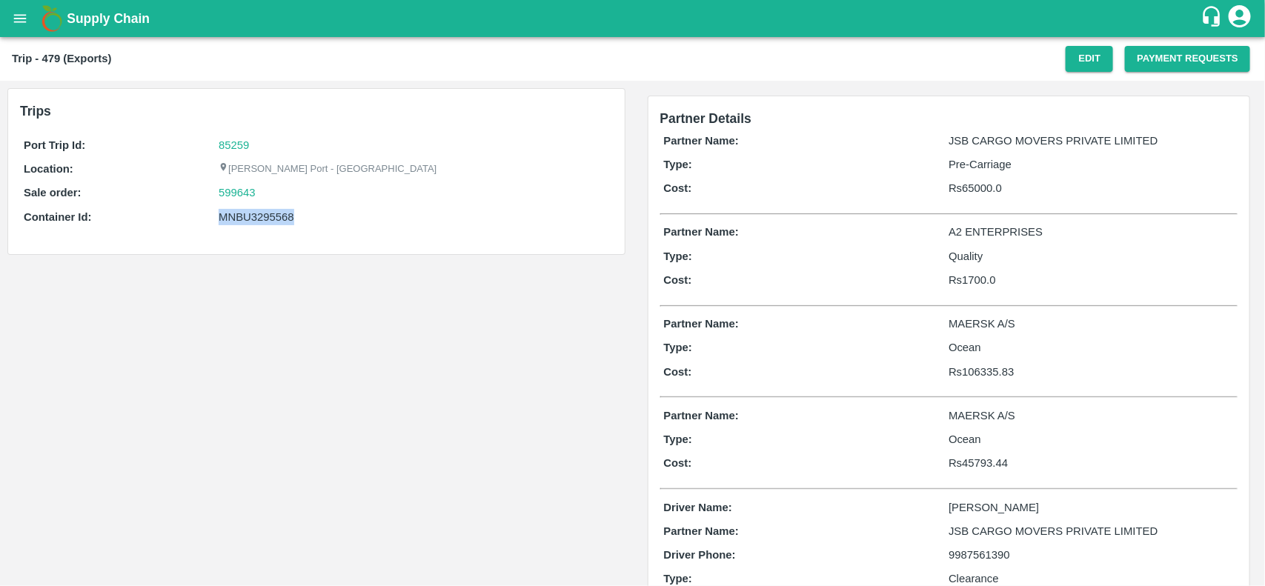
copy div "MNBU3295568"
click at [253, 227] on div "Port Trip Id: 85259 Location: Jawaharlal Nehru Port - Nhava Sheva Sale order: 5…" at bounding box center [316, 184] width 593 height 103
click at [264, 219] on div "MNBU3295568" at bounding box center [414, 217] width 390 height 16
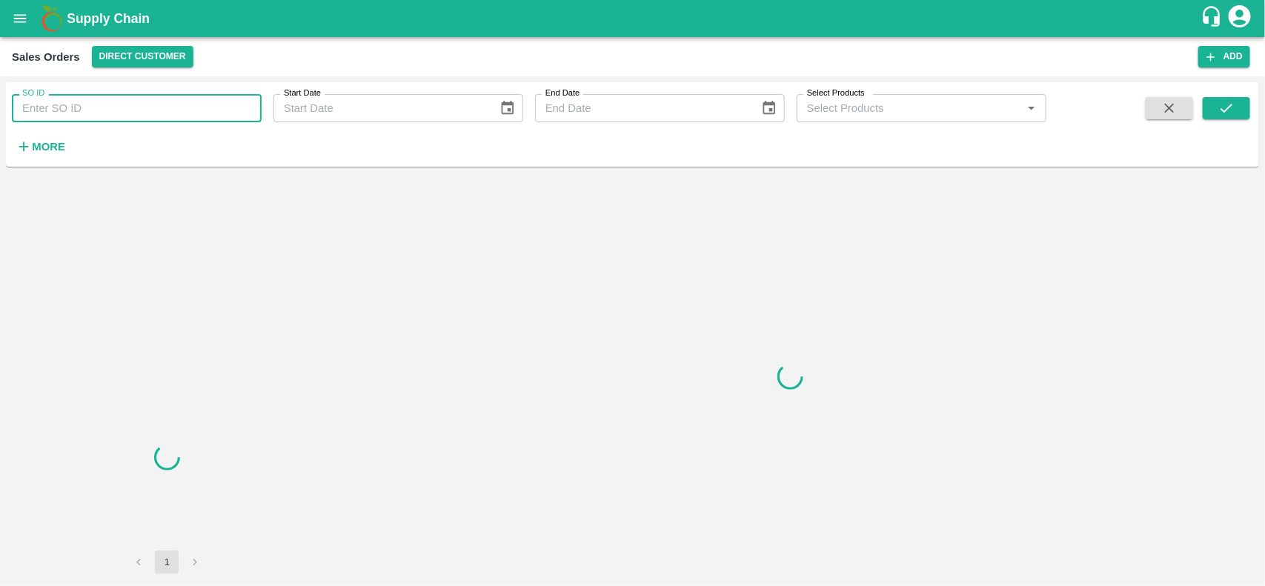
click at [132, 113] on input "SO ID" at bounding box center [137, 108] width 250 height 28
paste input "599643"
click at [132, 113] on input "599643" at bounding box center [137, 108] width 250 height 28
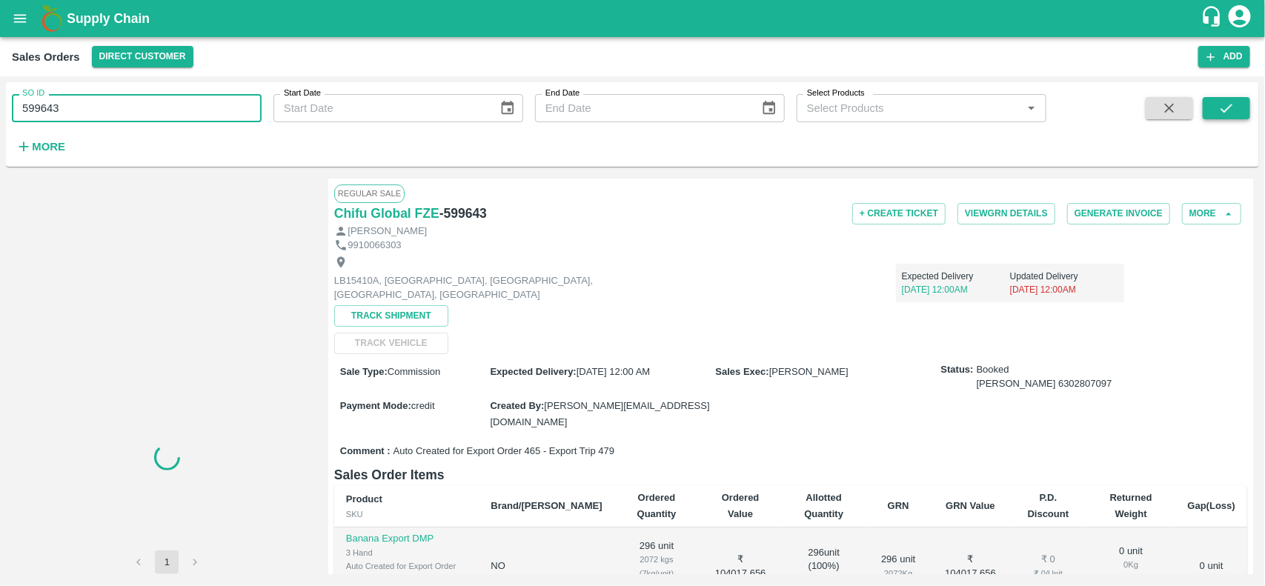
type input "599643"
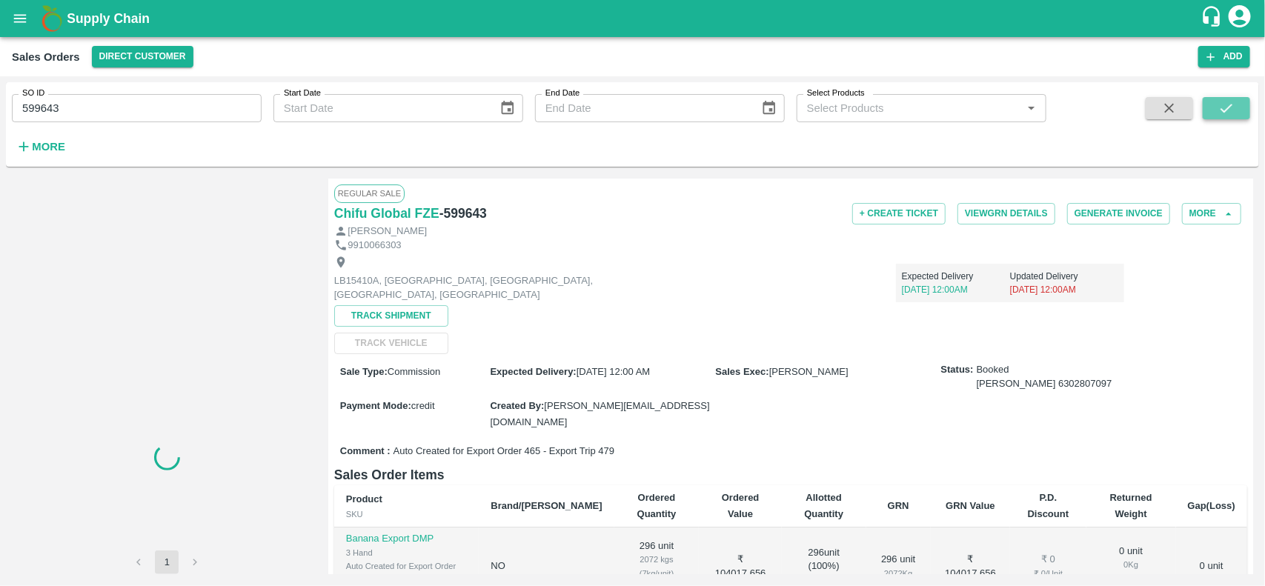
click at [1219, 101] on icon "submit" at bounding box center [1226, 108] width 16 height 16
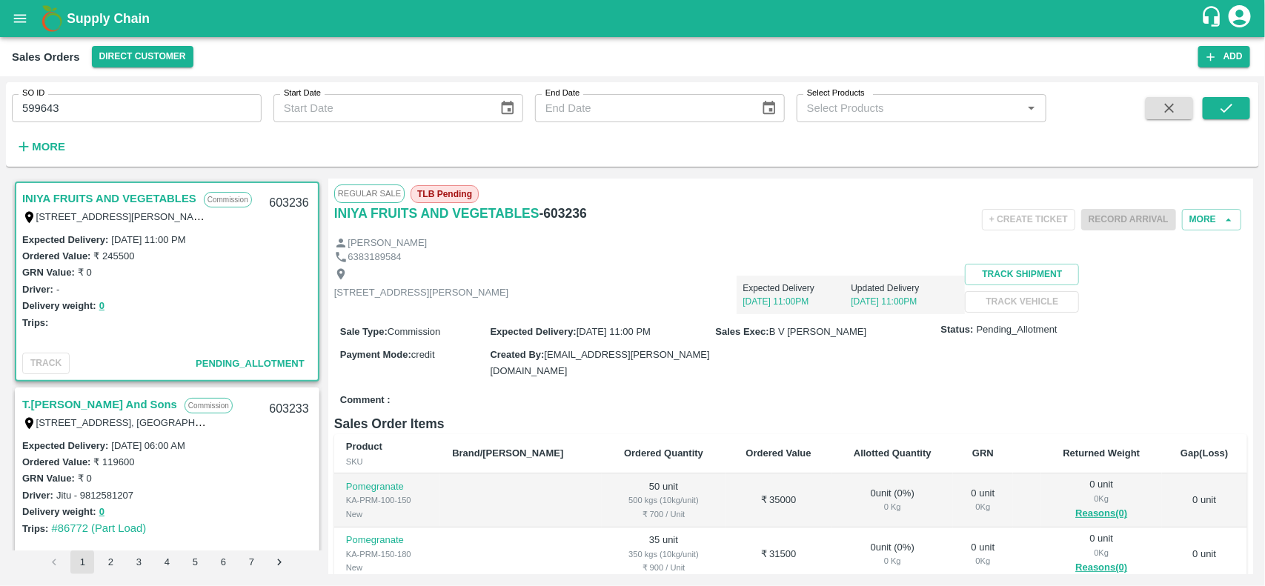
scroll to position [4, 0]
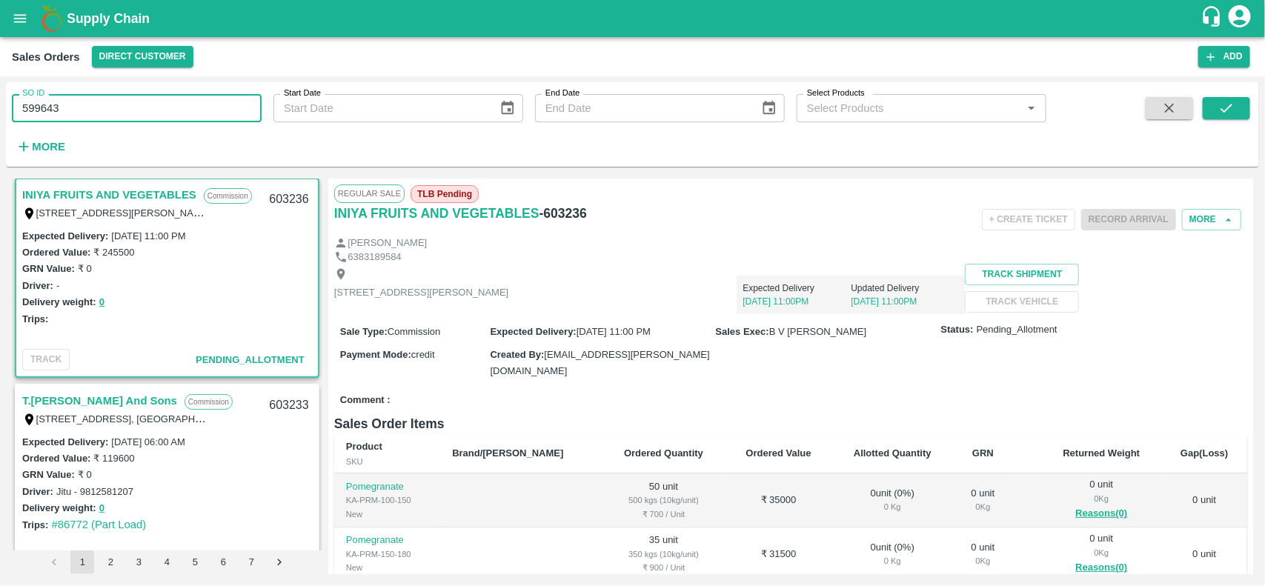
click at [163, 104] on input "599643" at bounding box center [137, 108] width 250 height 28
paste input "text"
type input "599643"
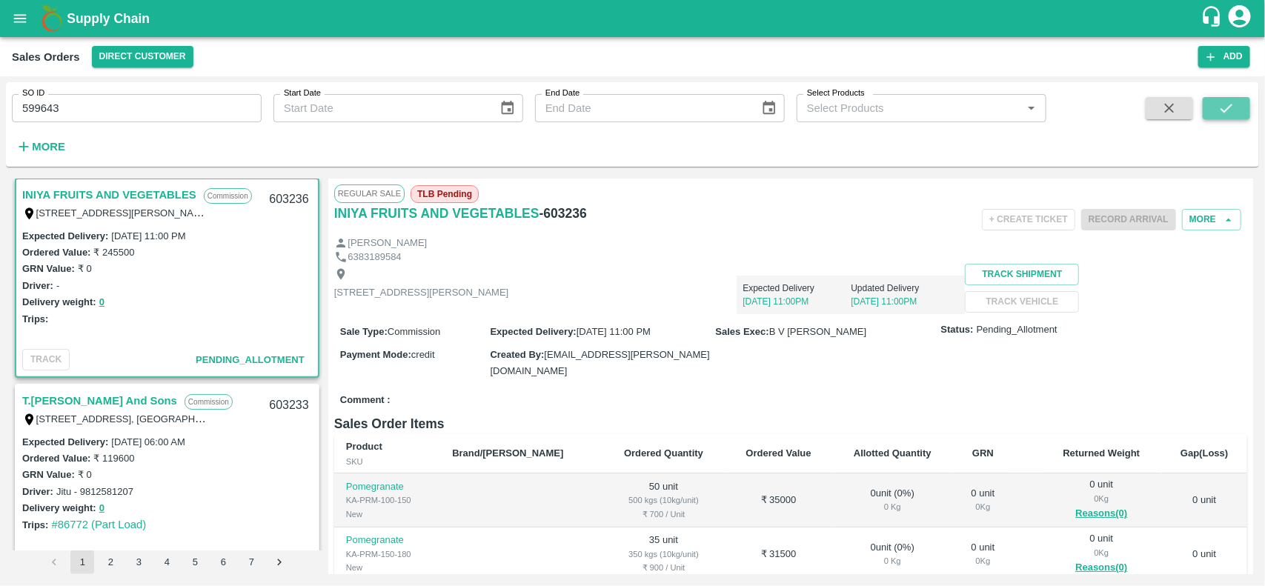
click at [1230, 104] on icon "submit" at bounding box center [1226, 108] width 16 height 16
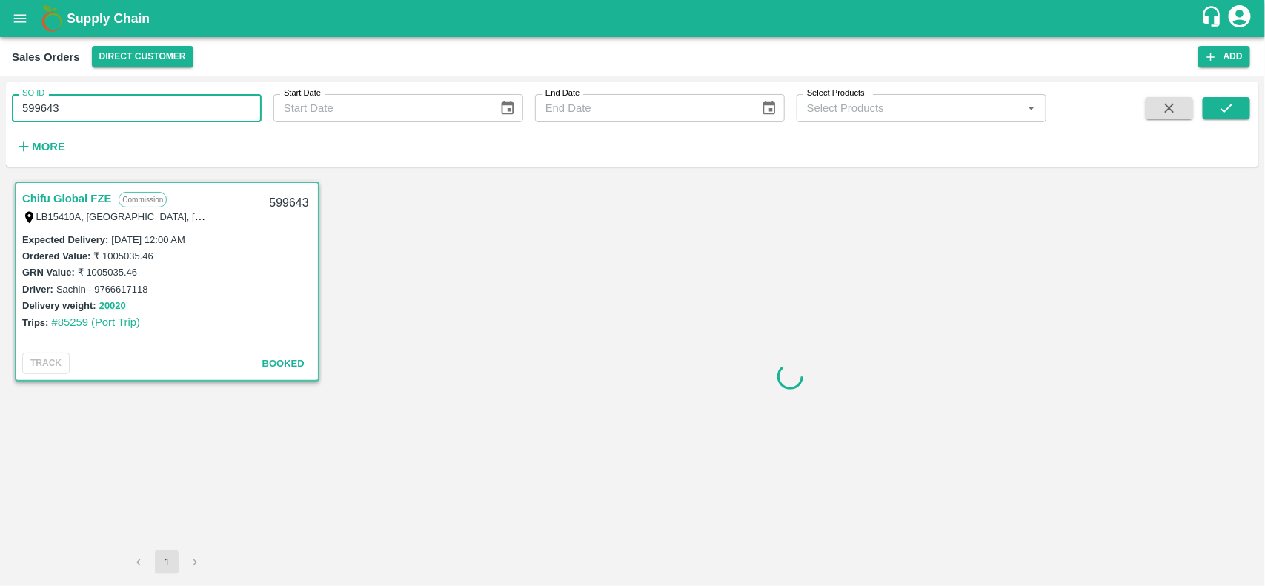
click at [97, 119] on input "599643" at bounding box center [137, 108] width 250 height 28
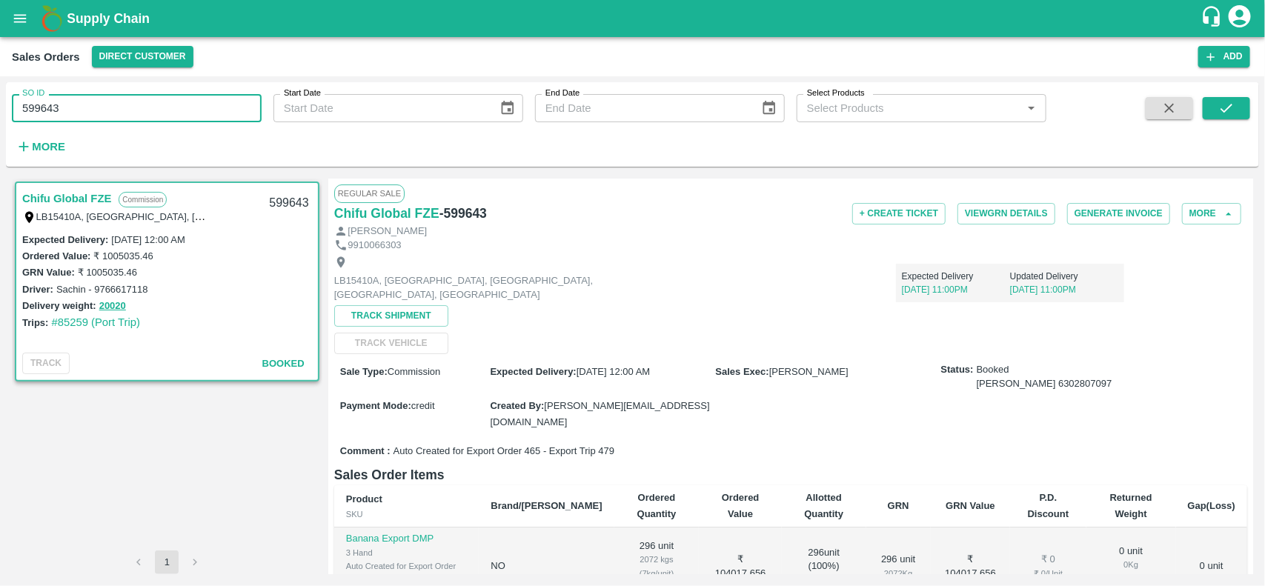
click at [97, 119] on input "599643" at bounding box center [137, 108] width 250 height 28
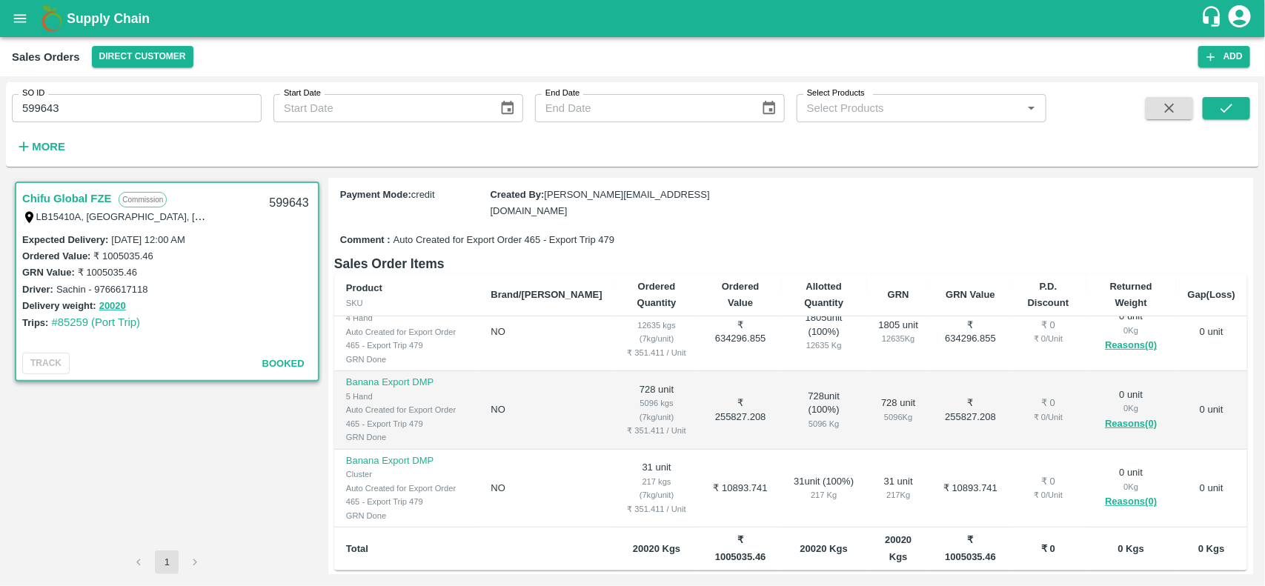
scroll to position [364, 0]
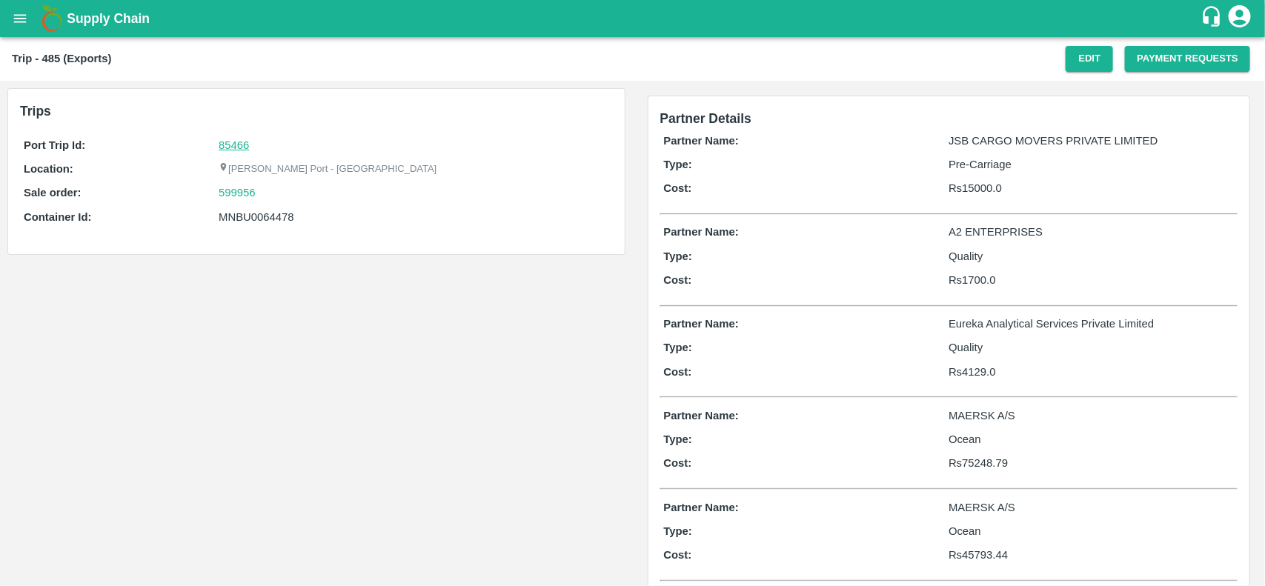
click at [239, 141] on link "85466" at bounding box center [234, 145] width 30 height 12
click at [276, 194] on div "599956" at bounding box center [414, 192] width 390 height 16
copy link
click at [276, 194] on div "599956" at bounding box center [414, 192] width 390 height 16
copy link "599956"
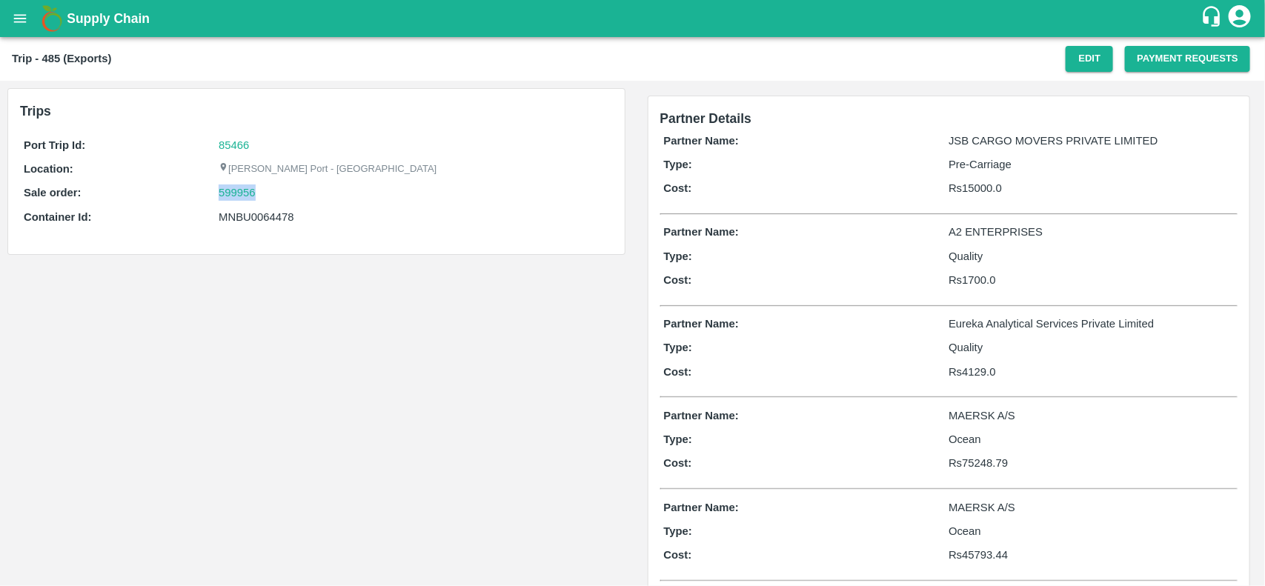
click at [276, 194] on div "599956" at bounding box center [414, 192] width 390 height 16
click at [244, 193] on link "599956" at bounding box center [237, 192] width 37 height 16
click at [260, 207] on div "Port Trip Id: 85466 Location: Jawaharlal Nehru Port - Nhava Sheva Sale order: 5…" at bounding box center [316, 184] width 593 height 103
copy div "MNBU0064478"
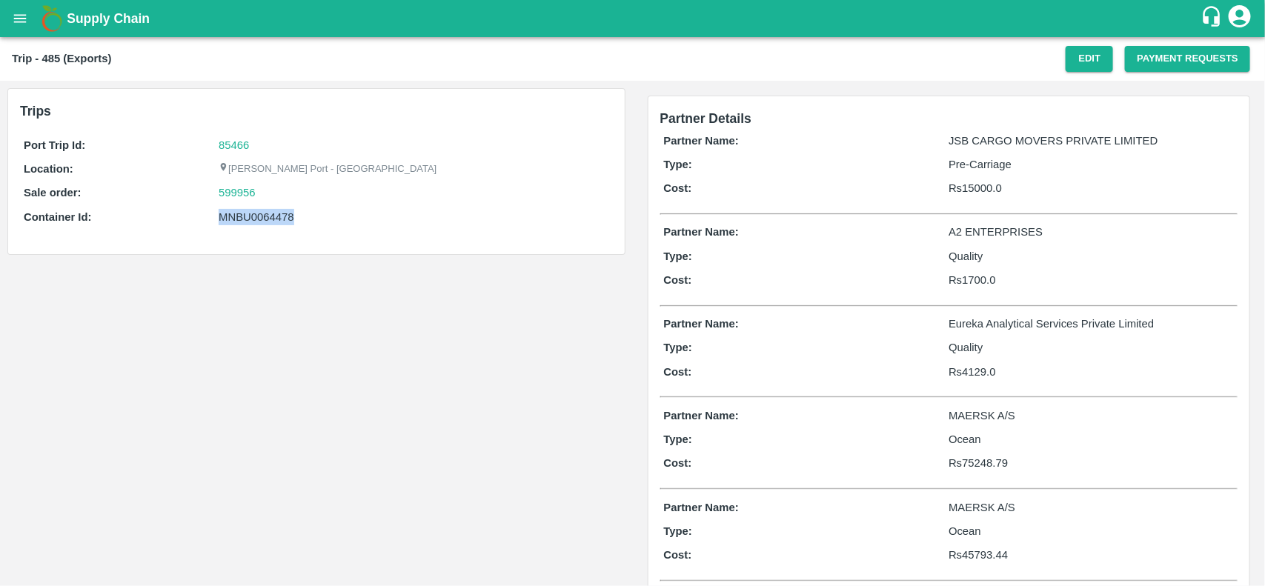
copy div "MNBU0064478"
click at [260, 207] on div "Port Trip Id: 85466 Location: Jawaharlal Nehru Port - Nhava Sheva Sale order: 5…" at bounding box center [316, 184] width 593 height 103
click at [260, 210] on div "MNBU0064478" at bounding box center [414, 217] width 390 height 16
copy div "MNBU0064478"
click at [260, 210] on div "MNBU0064478" at bounding box center [414, 217] width 390 height 16
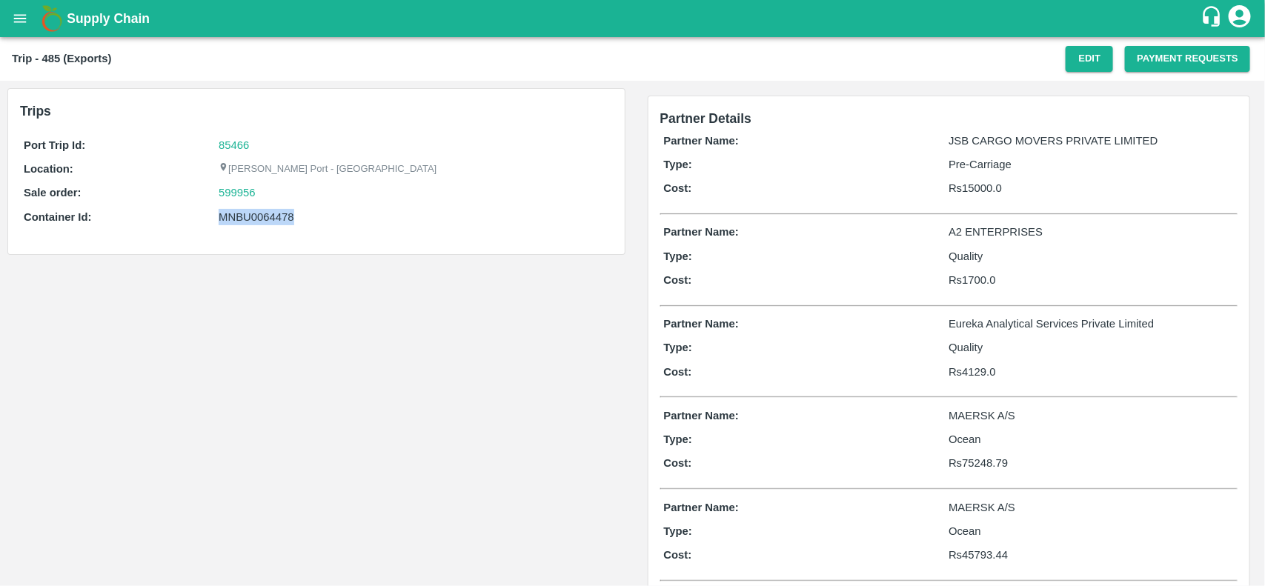
copy div "MNBU0064478"
click at [260, 210] on div "MNBU0064478" at bounding box center [414, 217] width 390 height 16
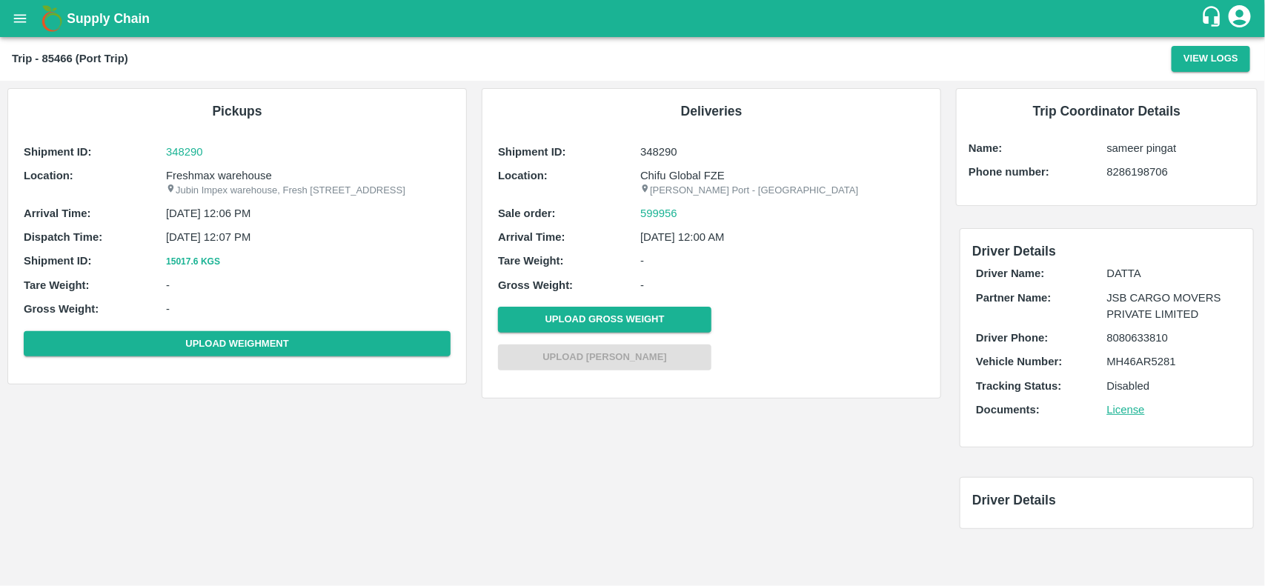
click at [215, 174] on p "Freshmax warehouse" at bounding box center [308, 175] width 284 height 16
copy p "Freshmax warehouse"
click at [215, 174] on p "Freshmax warehouse" at bounding box center [308, 175] width 284 height 16
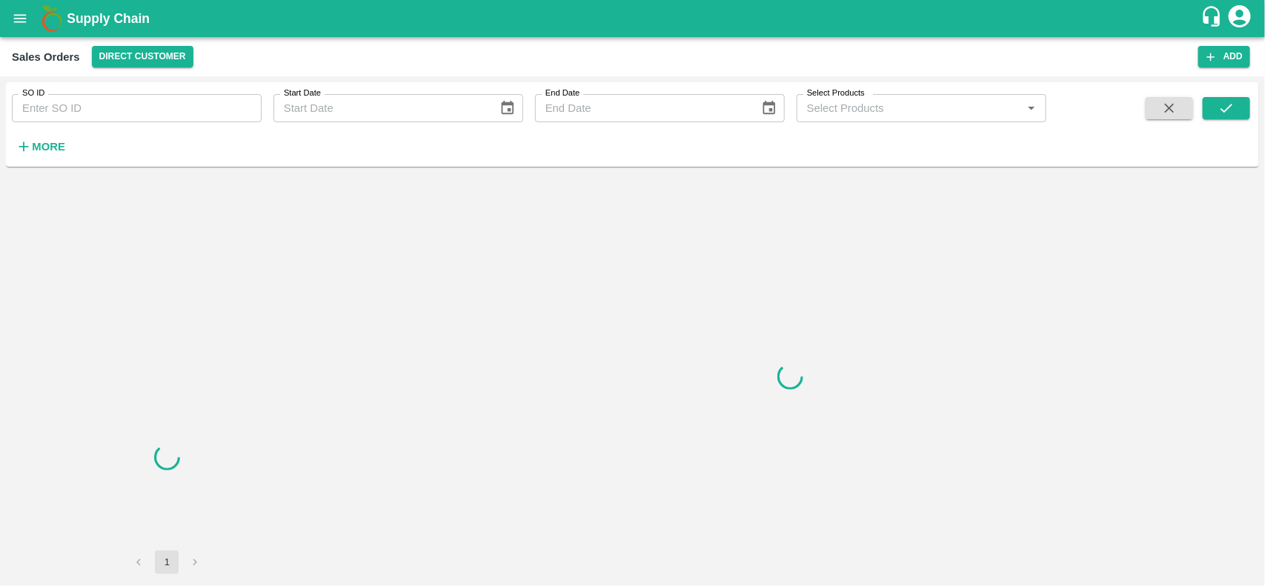
click at [180, 113] on input "SO ID" at bounding box center [137, 108] width 250 height 28
paste input "599956"
click at [180, 113] on input "599956" at bounding box center [137, 108] width 250 height 28
type input "599956"
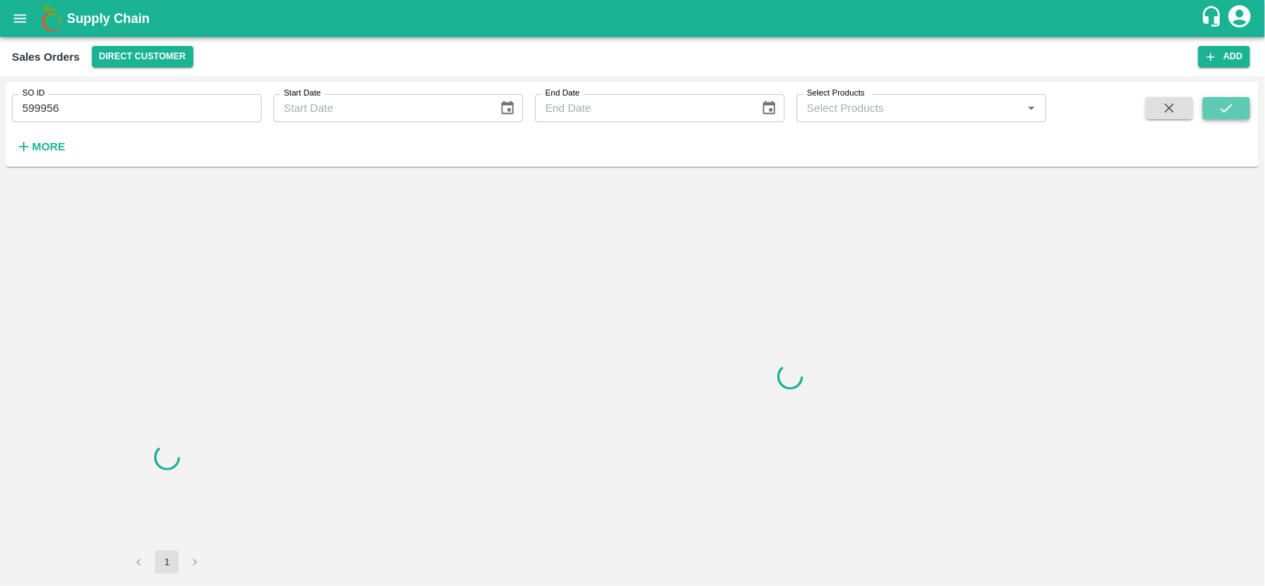
click at [1241, 104] on button "submit" at bounding box center [1225, 108] width 47 height 22
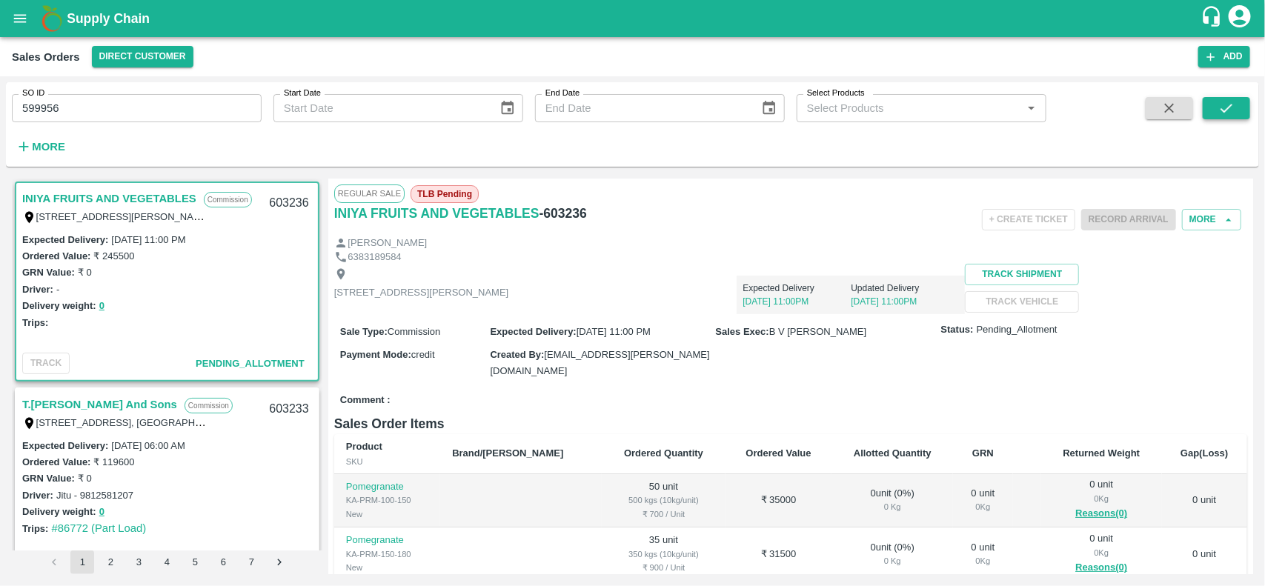
scroll to position [4, 0]
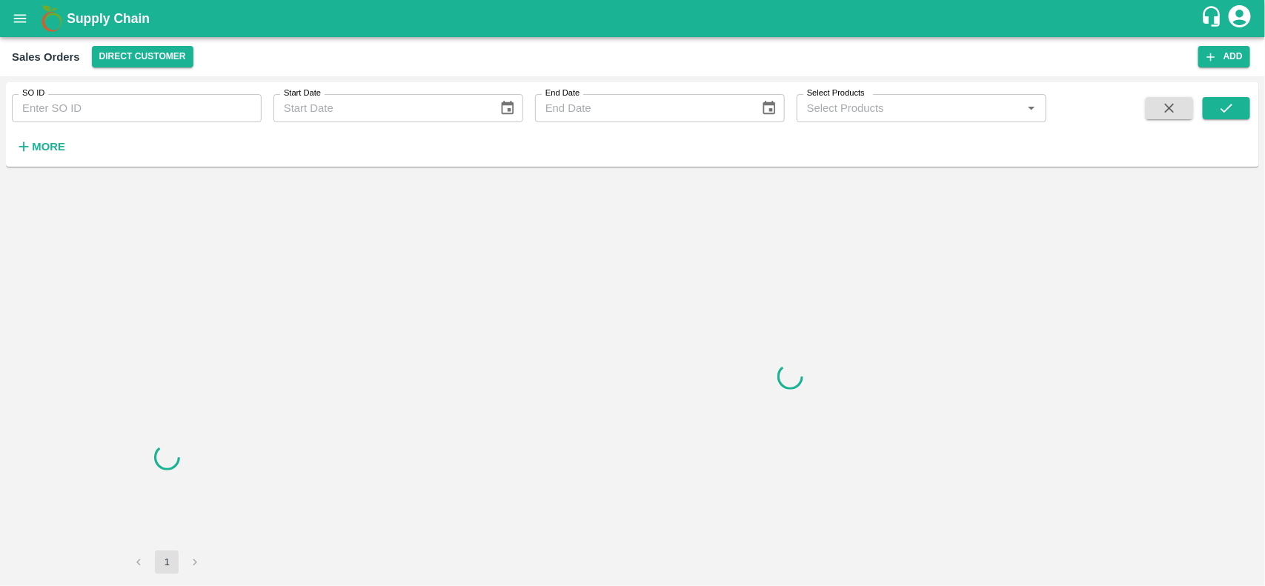
click at [173, 107] on input "SO ID" at bounding box center [137, 108] width 250 height 28
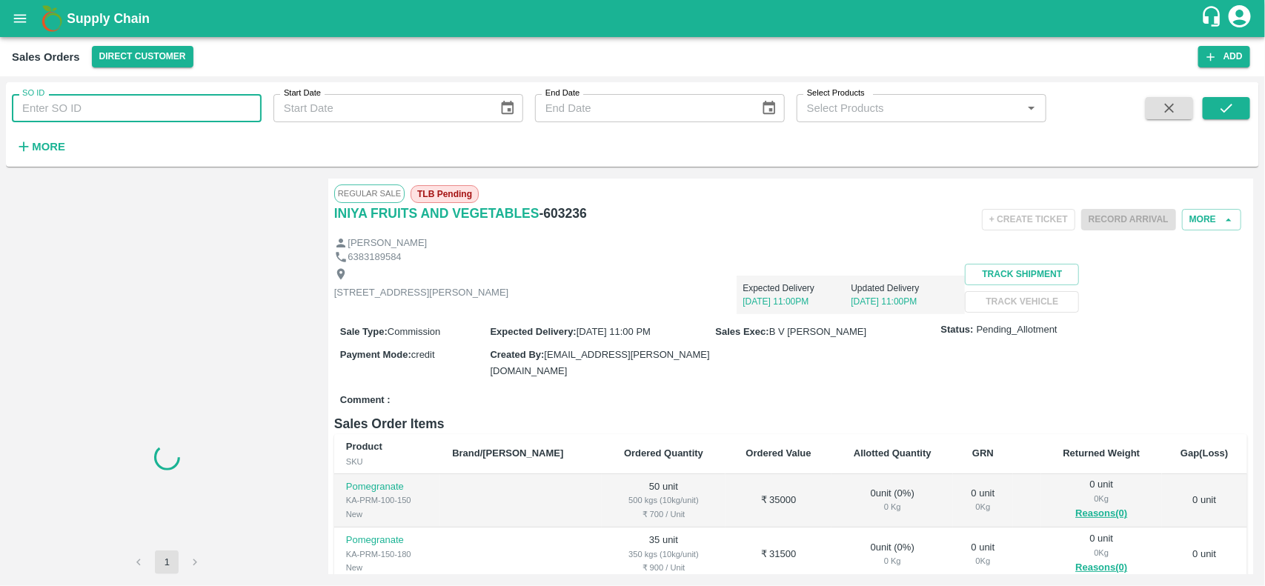
click at [173, 107] on input "SO ID" at bounding box center [137, 108] width 250 height 28
paste input "599956"
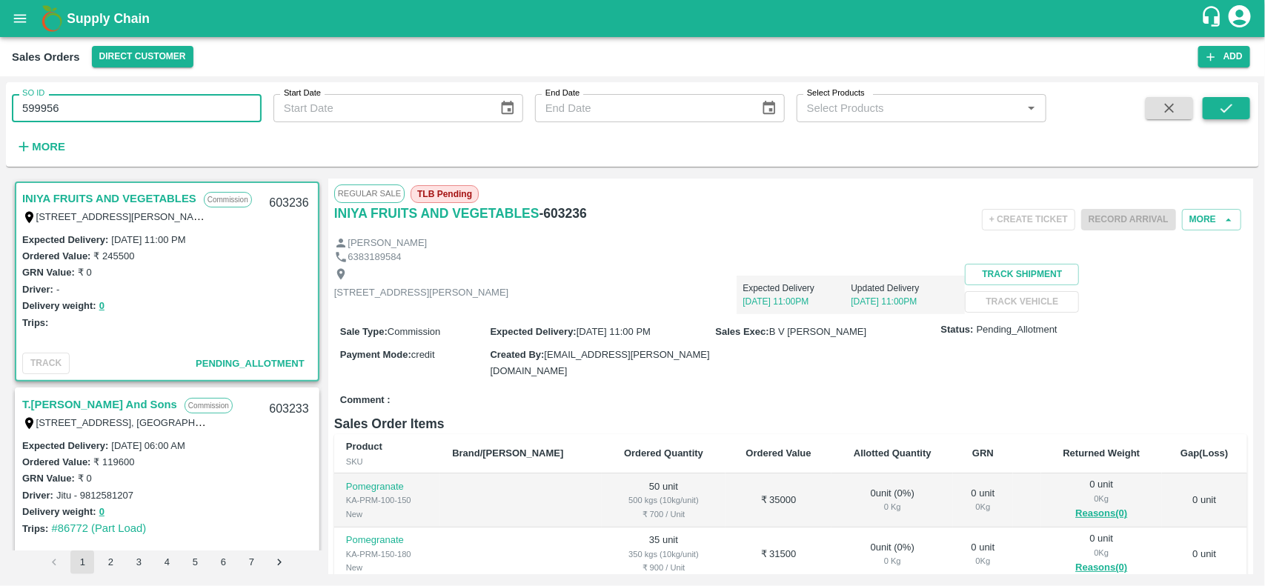
type input "599956"
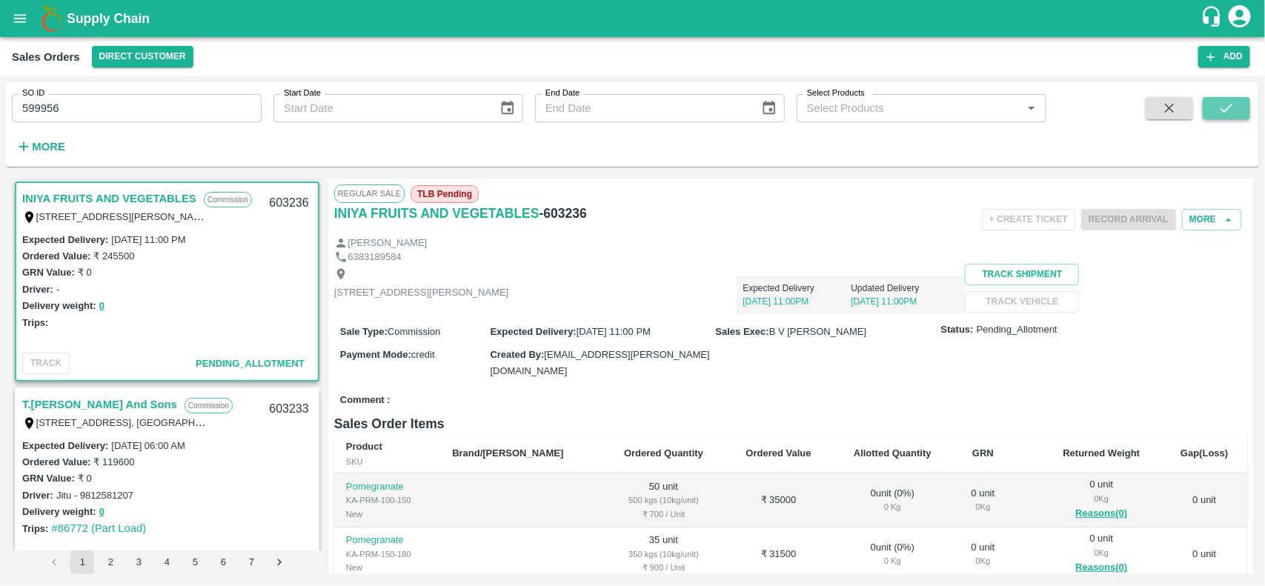
click at [1242, 101] on button "submit" at bounding box center [1225, 108] width 47 height 22
